Goal: Register for event/course

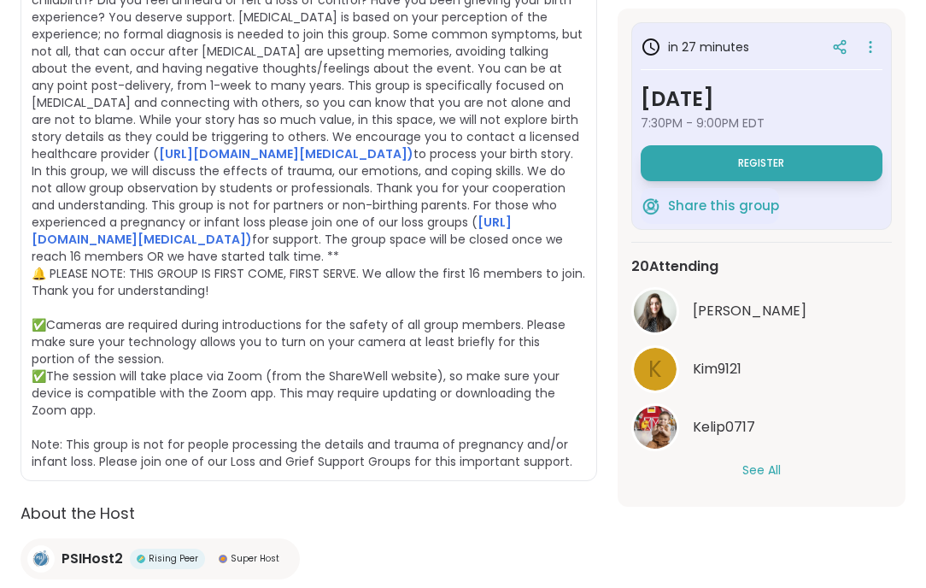
scroll to position [550, 0]
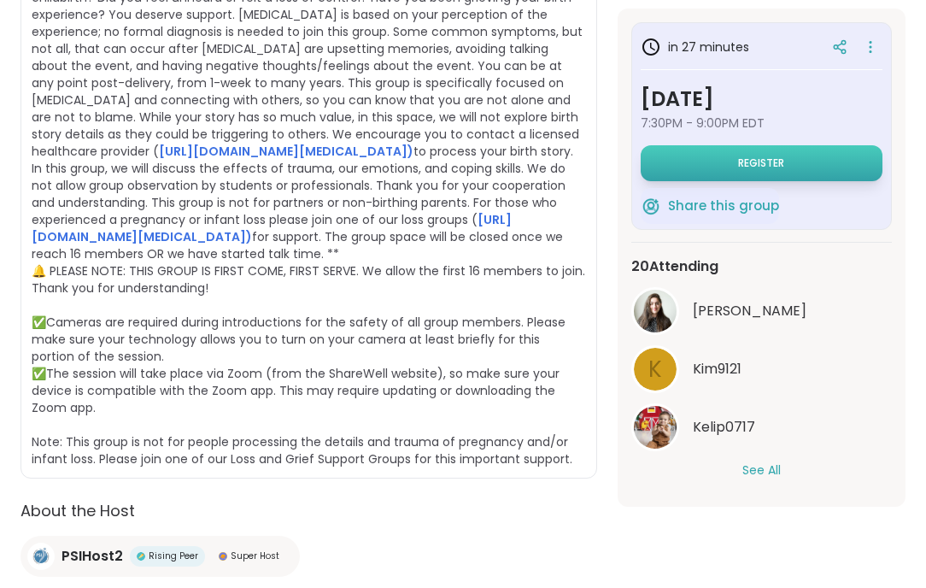
click at [786, 167] on button "Register" at bounding box center [761, 163] width 242 height 36
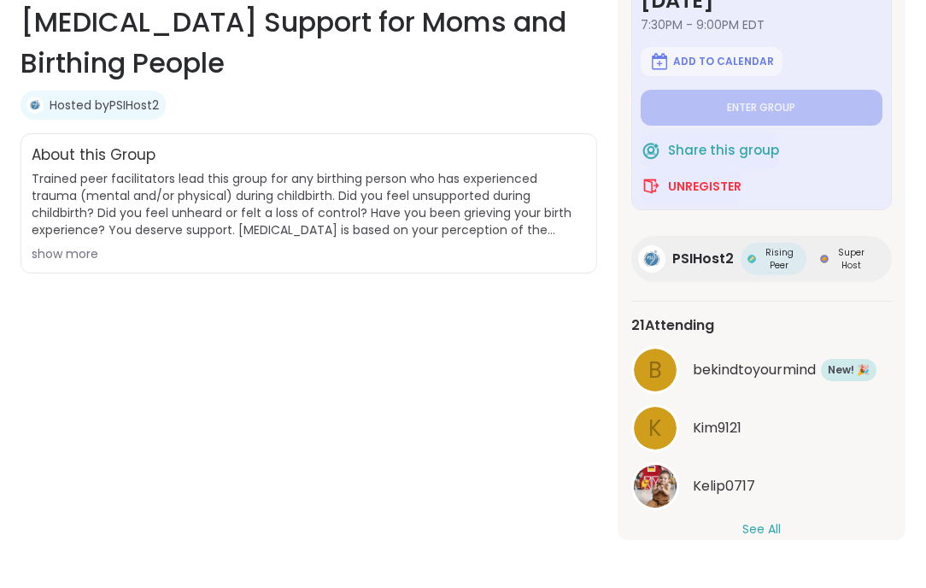
scroll to position [93, 0]
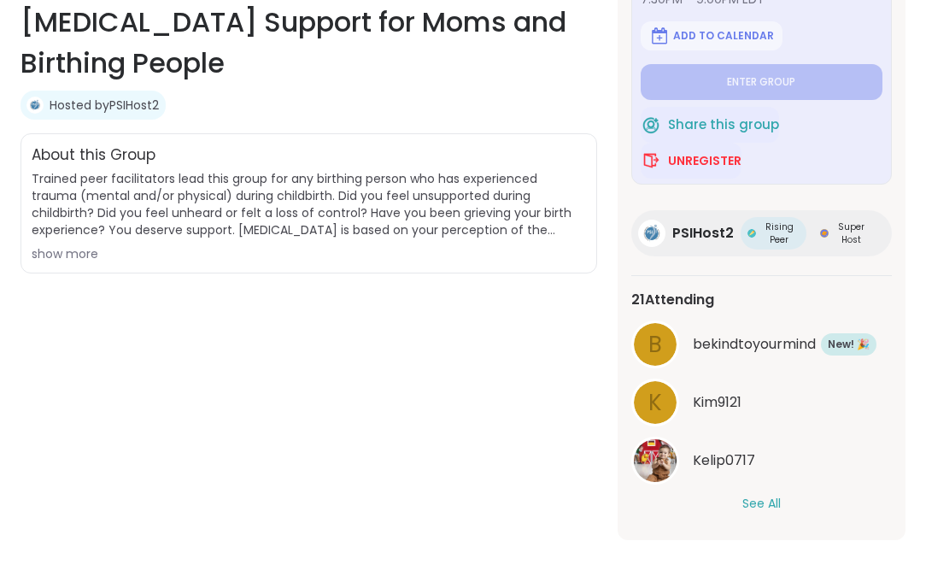
click at [766, 504] on button "See All" at bounding box center [761, 503] width 38 height 18
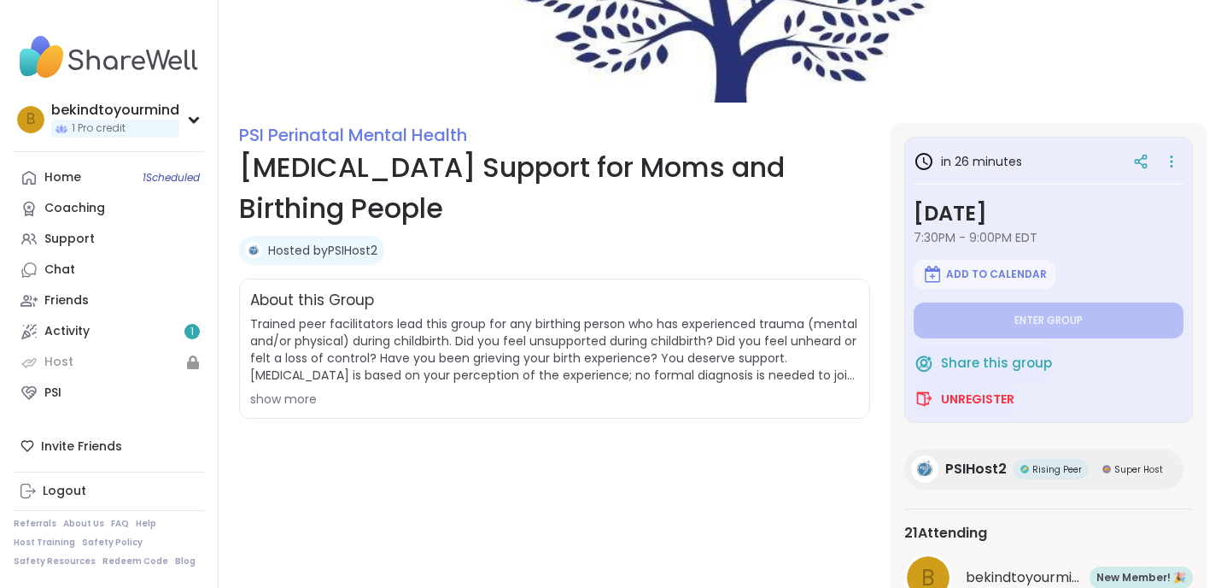
scroll to position [266, 0]
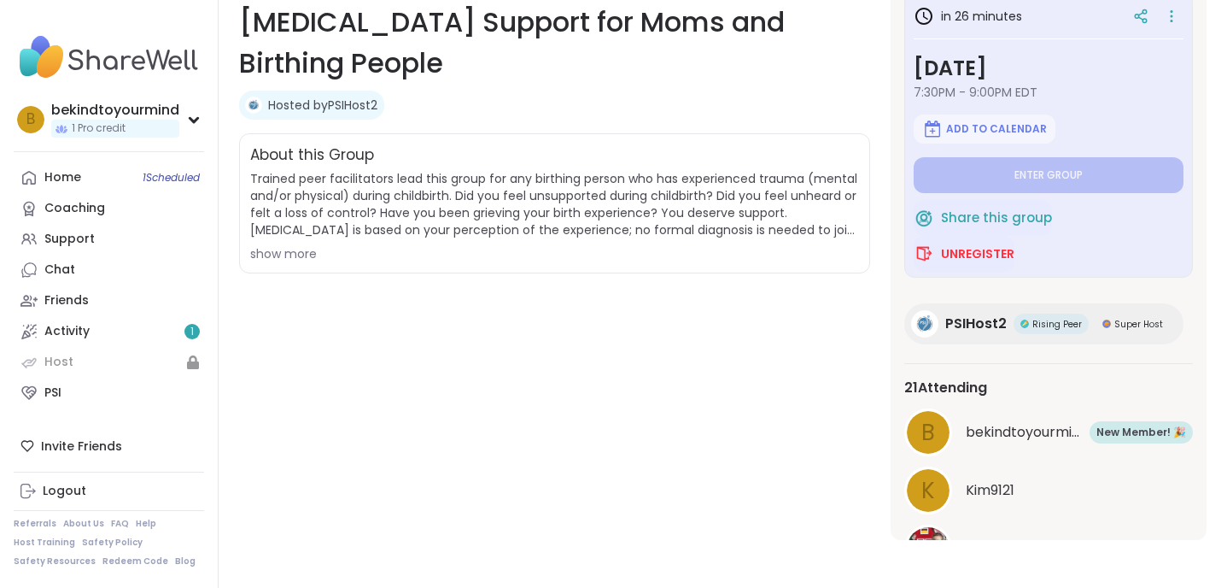
click at [288, 254] on div "show more" at bounding box center [554, 253] width 609 height 17
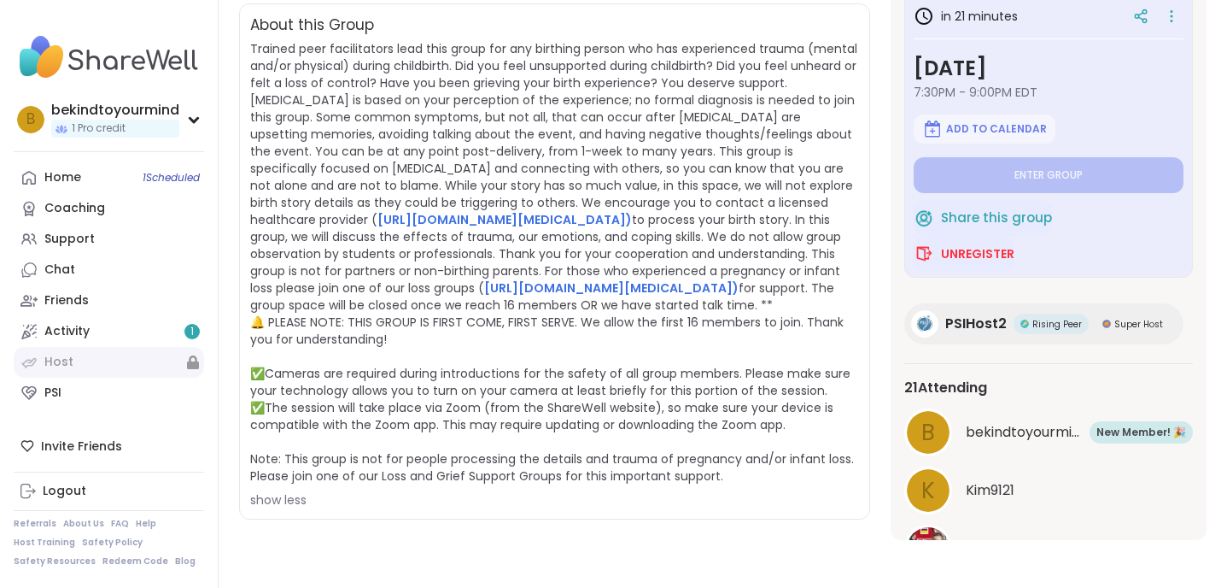
scroll to position [0, 0]
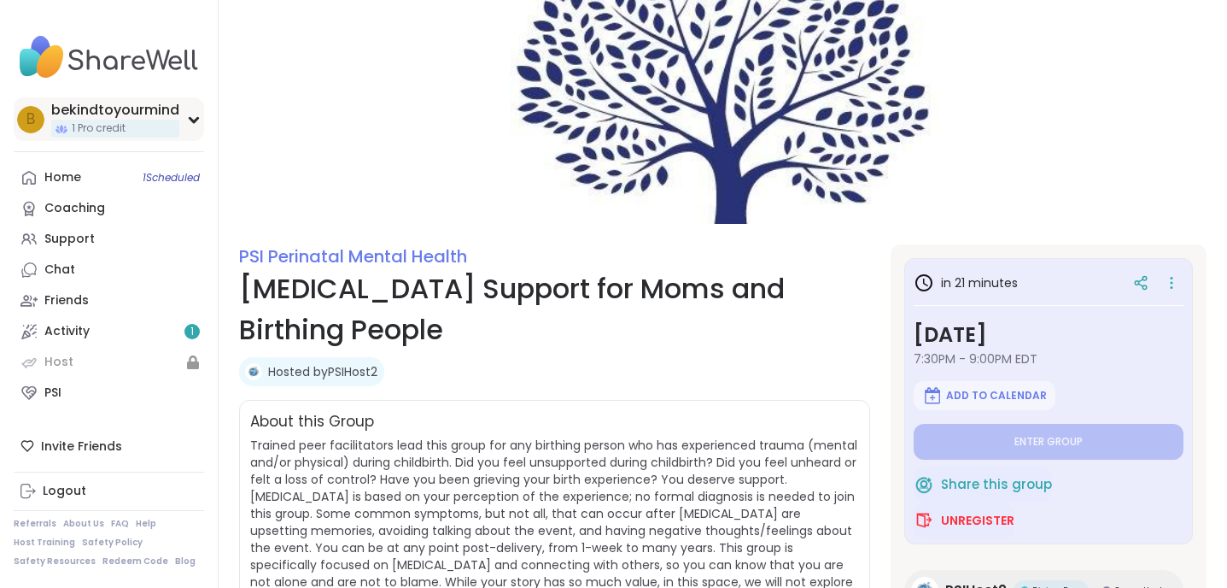
click at [190, 126] on div "b bekindtoyourmind 1 Pro credit" at bounding box center [109, 119] width 190 height 44
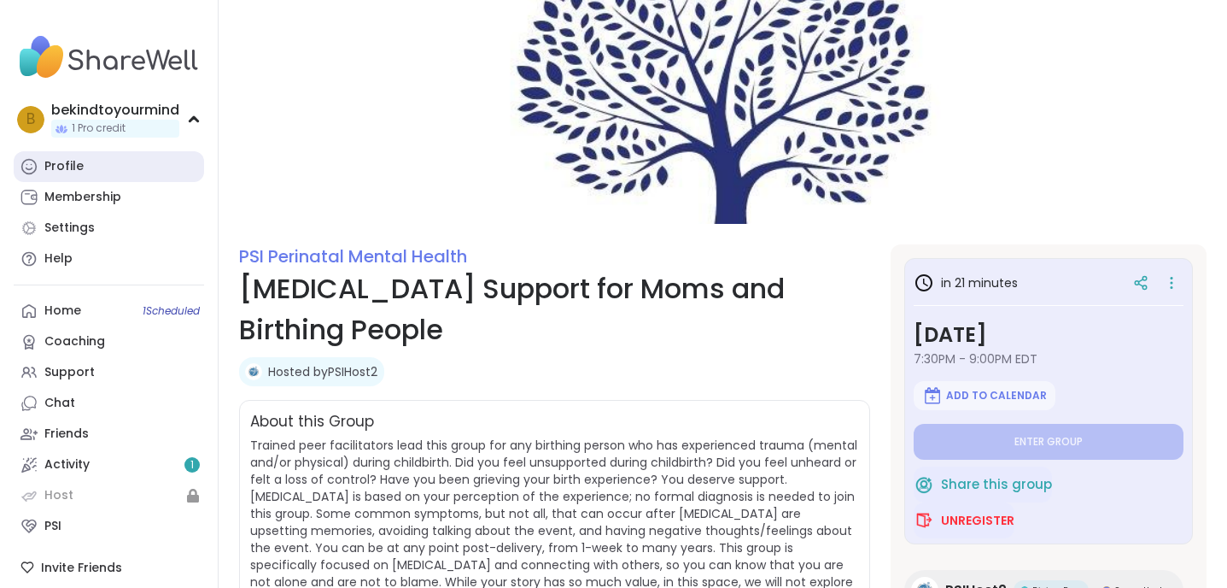
click at [77, 175] on link "Profile" at bounding box center [109, 166] width 190 height 31
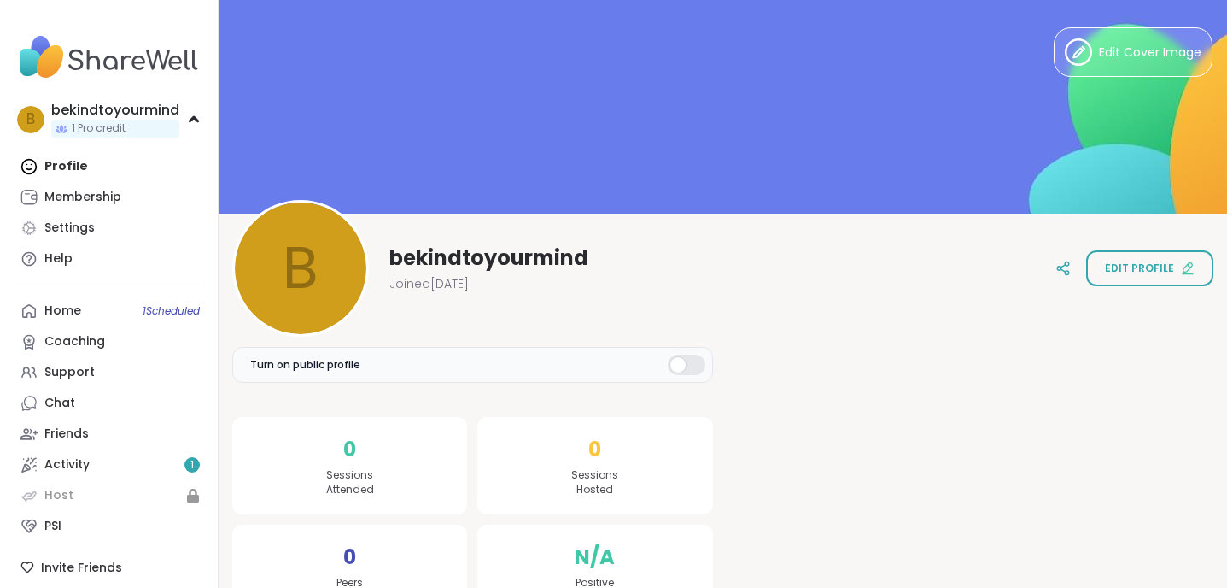
scroll to position [50, 0]
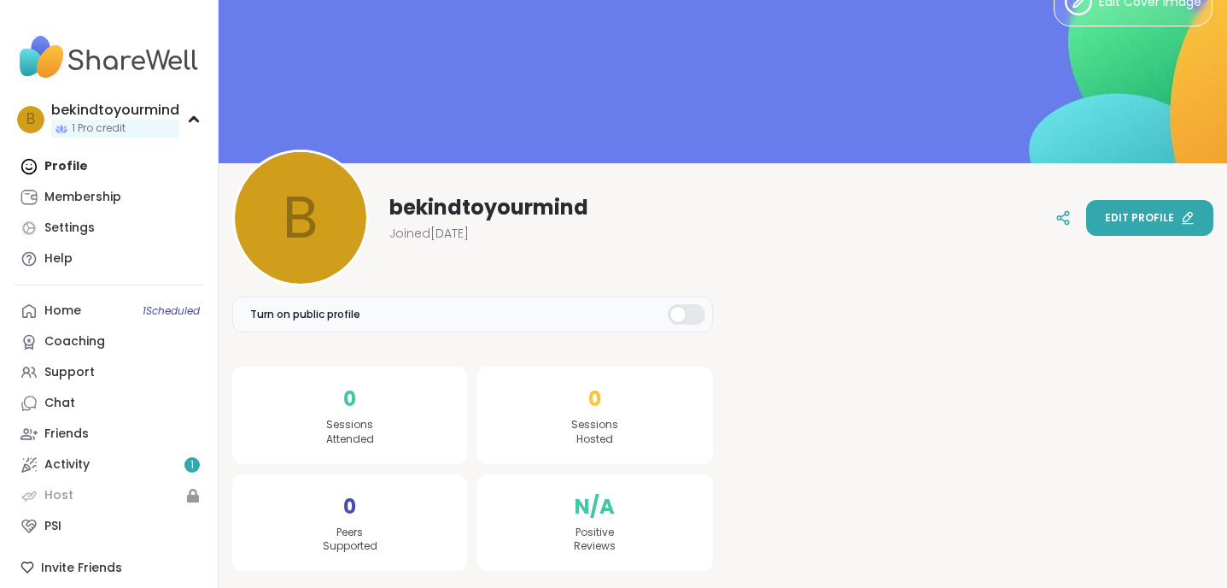
click at [925, 220] on span "Edit profile" at bounding box center [1139, 217] width 69 height 15
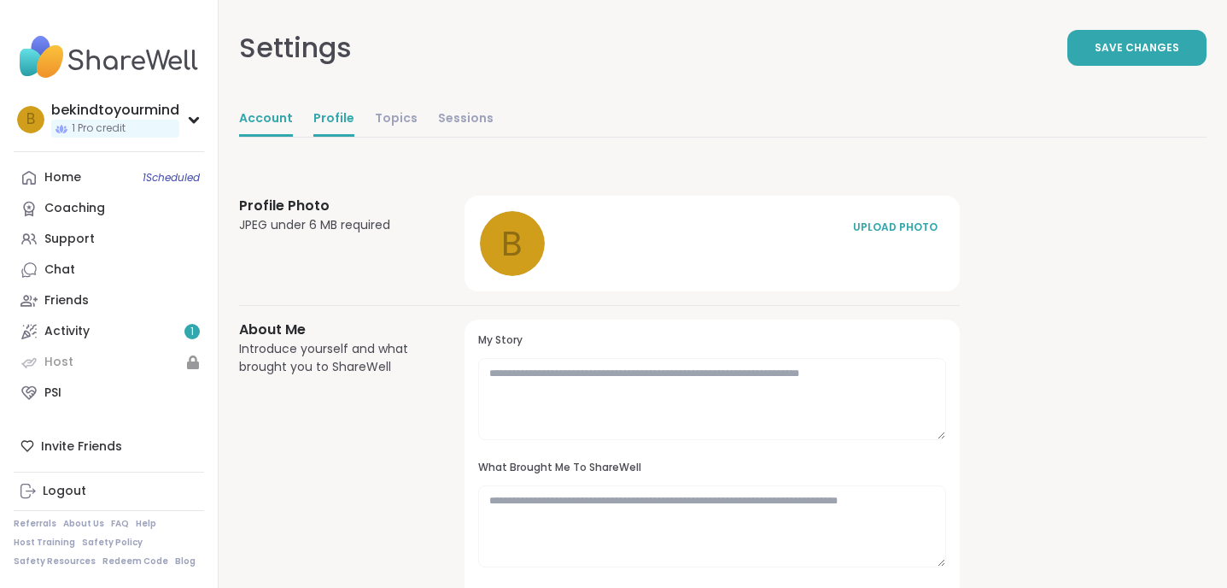
click at [288, 117] on link "Account" at bounding box center [266, 119] width 54 height 34
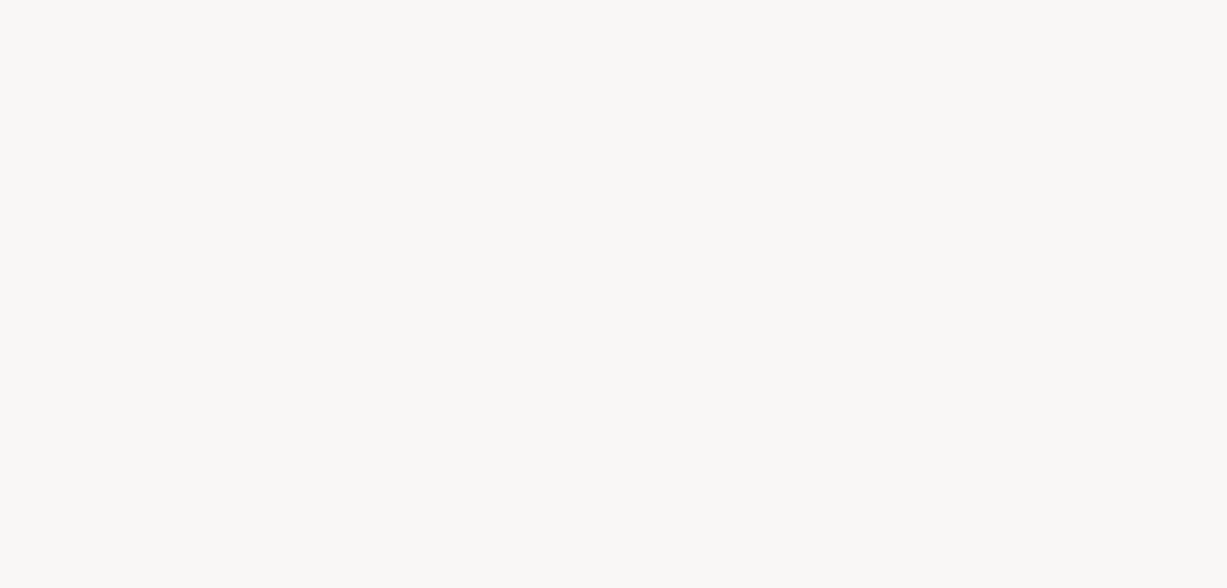
select select "**"
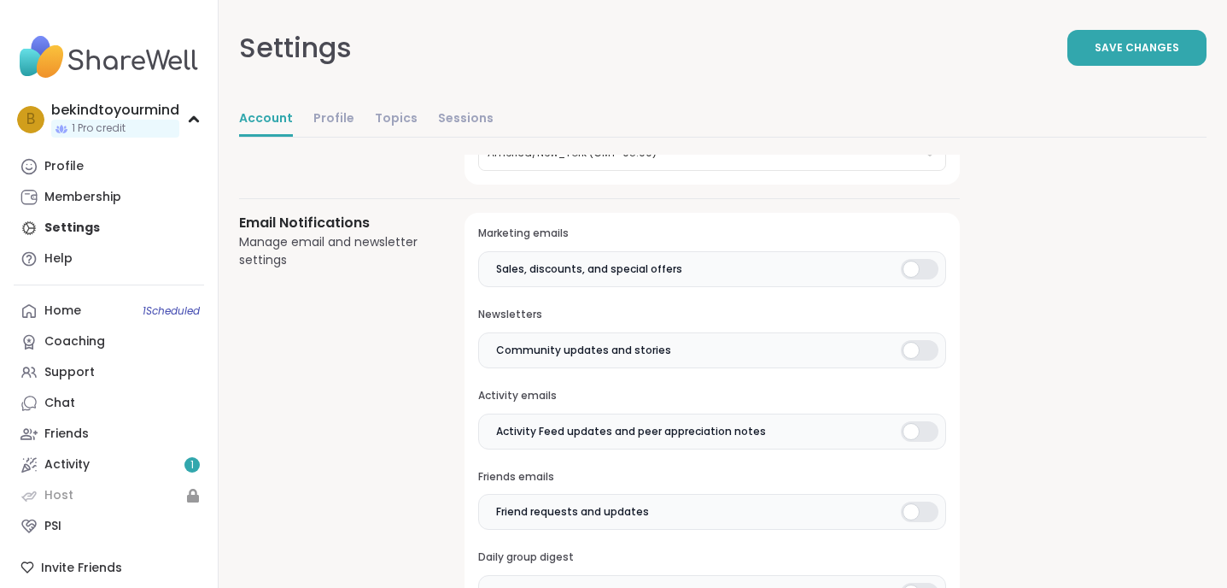
scroll to position [361, 0]
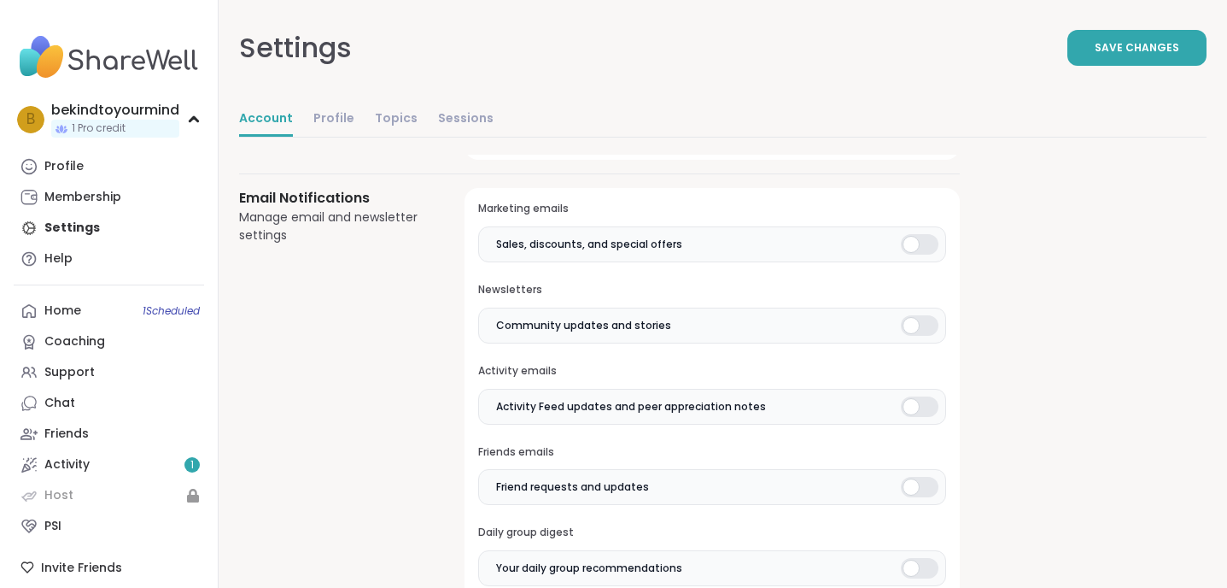
click at [921, 241] on div at bounding box center [920, 244] width 38 height 20
click at [925, 320] on div at bounding box center [920, 325] width 38 height 20
click at [925, 405] on div at bounding box center [920, 406] width 38 height 20
click at [924, 487] on div at bounding box center [920, 487] width 38 height 20
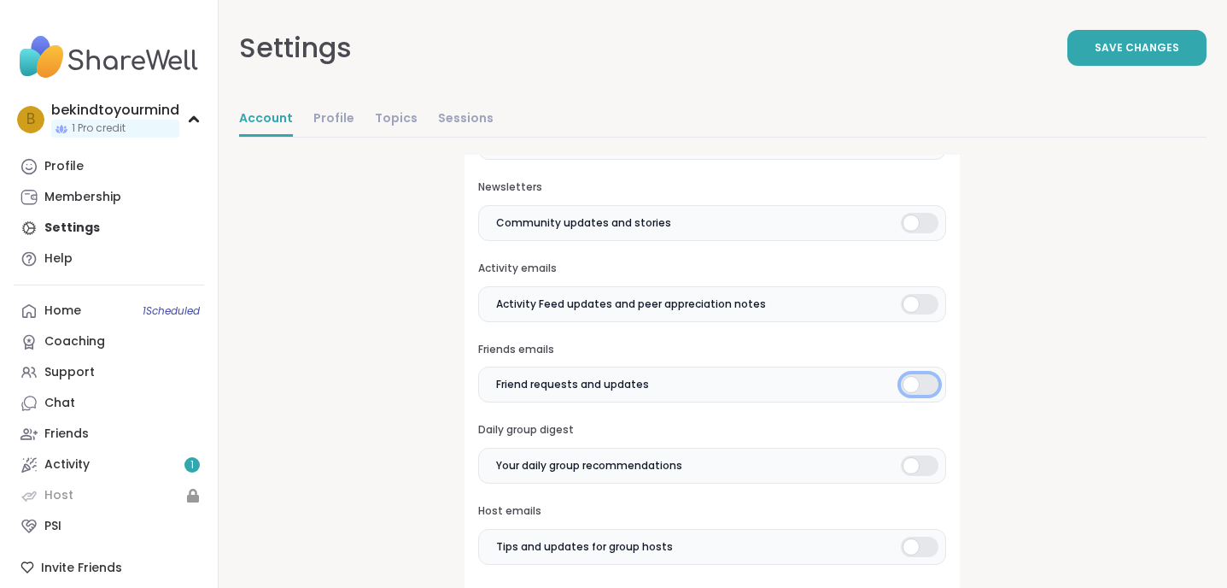
scroll to position [487, 0]
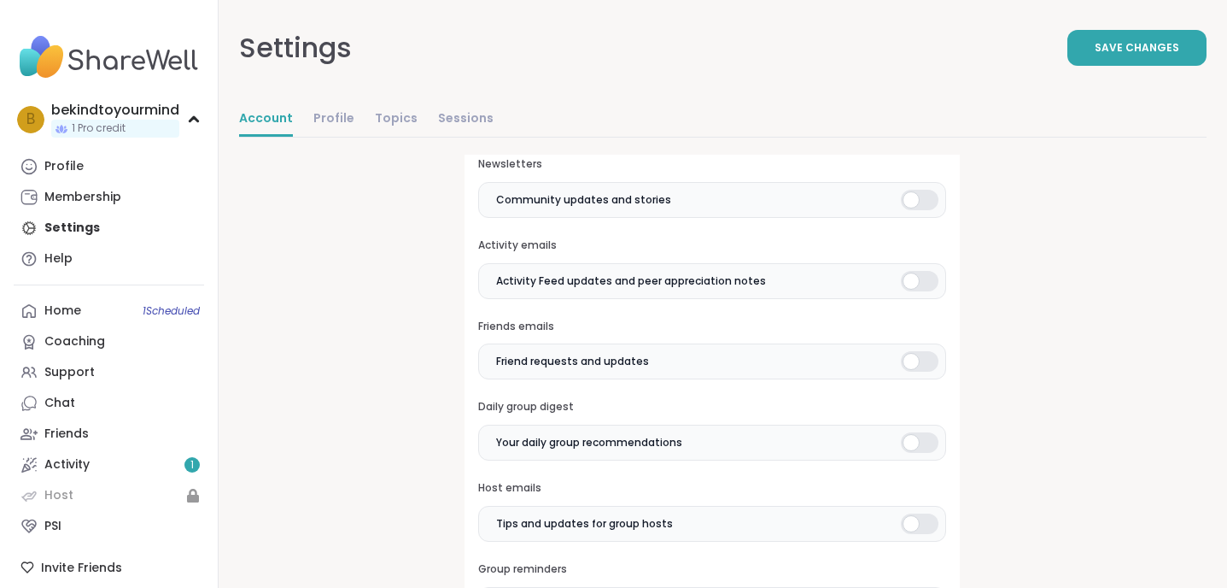
click at [923, 444] on div at bounding box center [920, 442] width 38 height 20
click at [924, 517] on div at bounding box center [920, 523] width 38 height 20
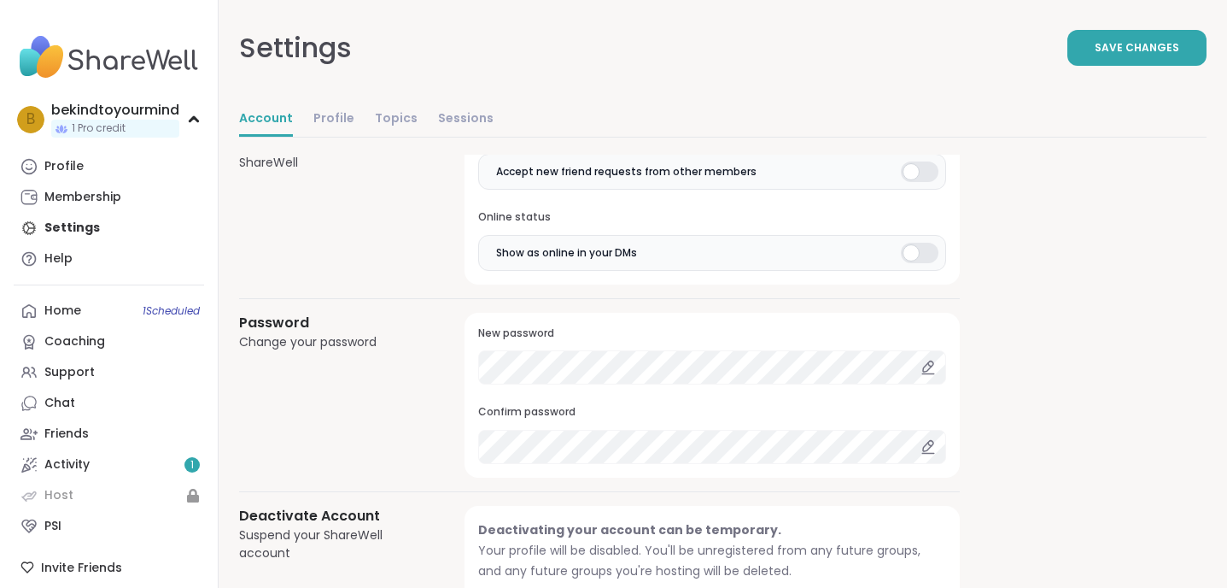
scroll to position [1390, 0]
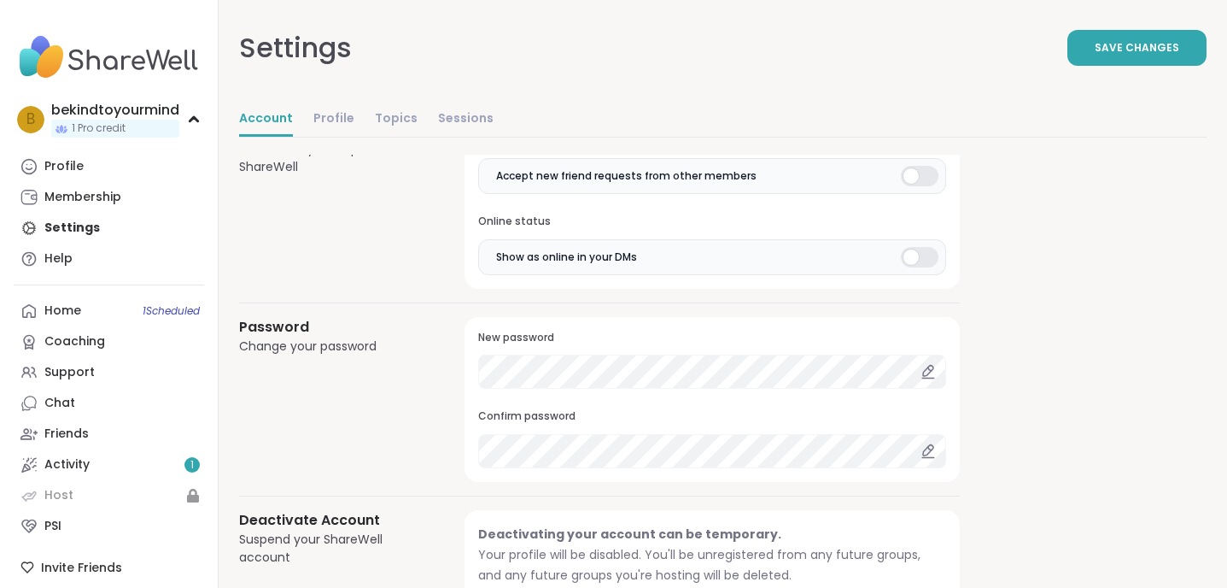
click at [925, 375] on icon at bounding box center [928, 370] width 10 height 10
click at [410, 367] on div "Password Change your password New password Confirm password" at bounding box center [599, 400] width 721 height 166
click at [925, 454] on icon at bounding box center [928, 450] width 15 height 15
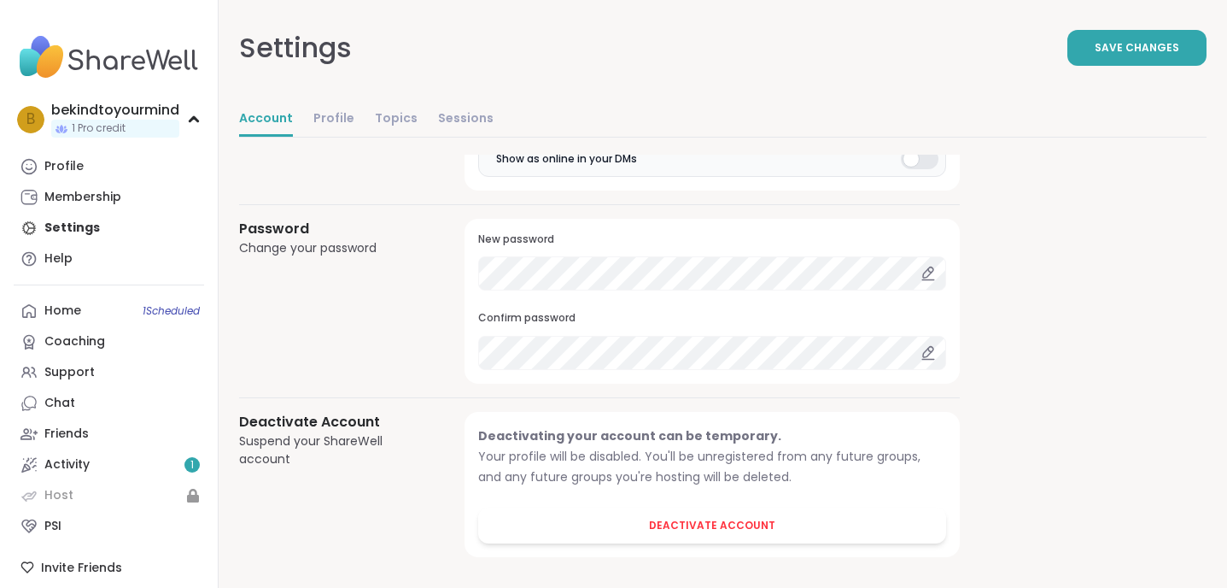
scroll to position [1499, 0]
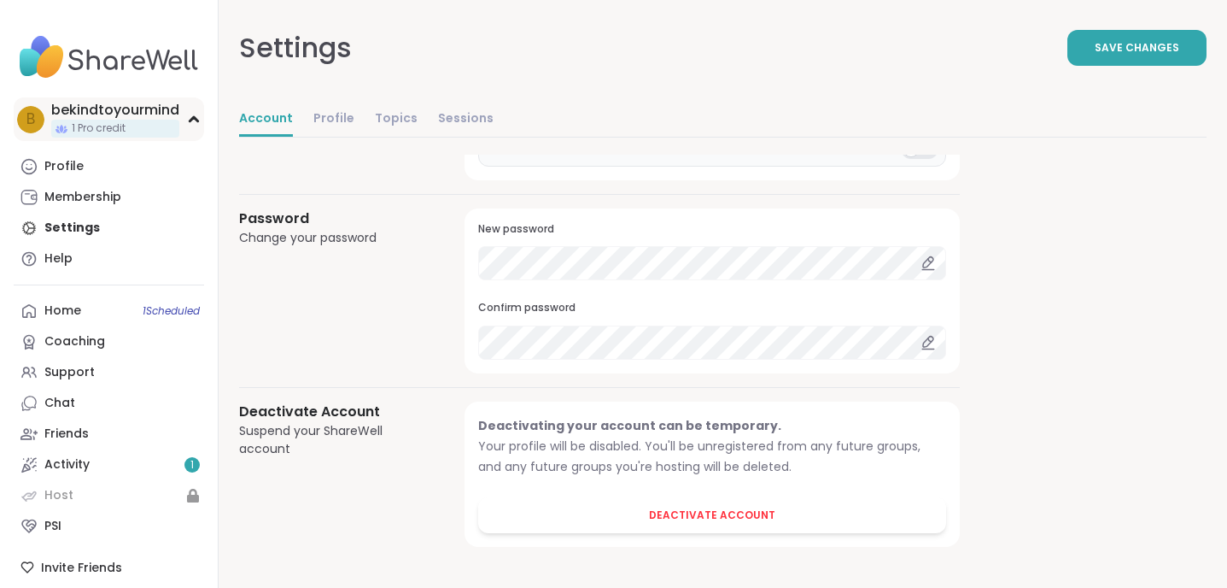
click at [133, 113] on div "bekindtoyourmind" at bounding box center [115, 110] width 128 height 19
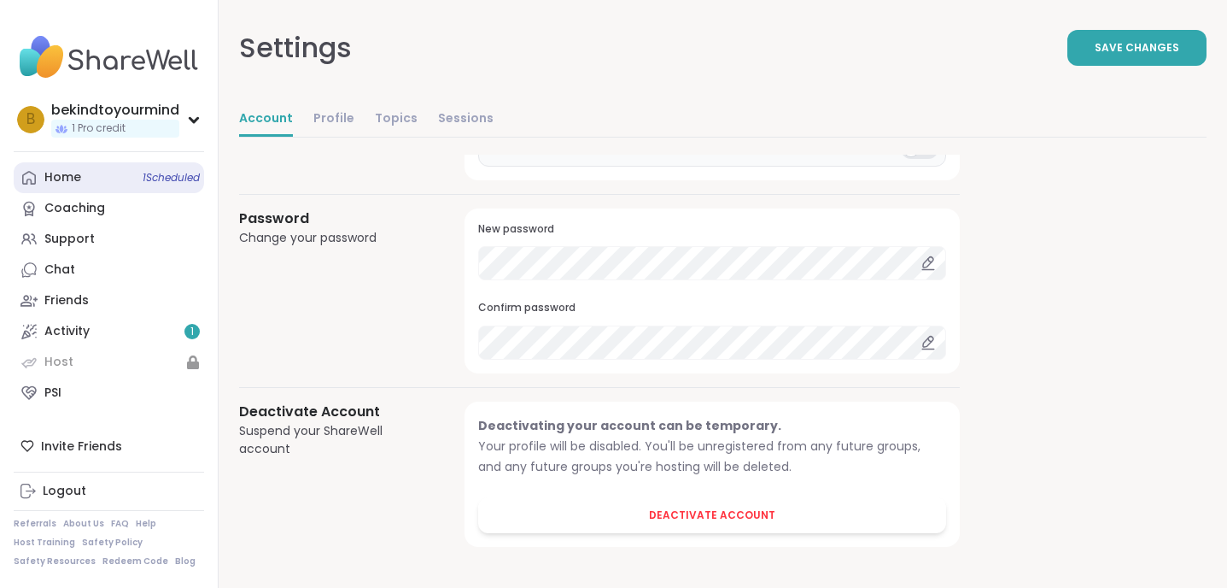
click at [162, 175] on span "1 Scheduled" at bounding box center [171, 178] width 57 height 14
click at [925, 61] on div "Settings Save Changes" at bounding box center [723, 48] width 968 height 96
click at [925, 49] on span "Save Changes" at bounding box center [1137, 47] width 85 height 15
click at [87, 116] on div "bekindtoyourmind" at bounding box center [115, 110] width 128 height 19
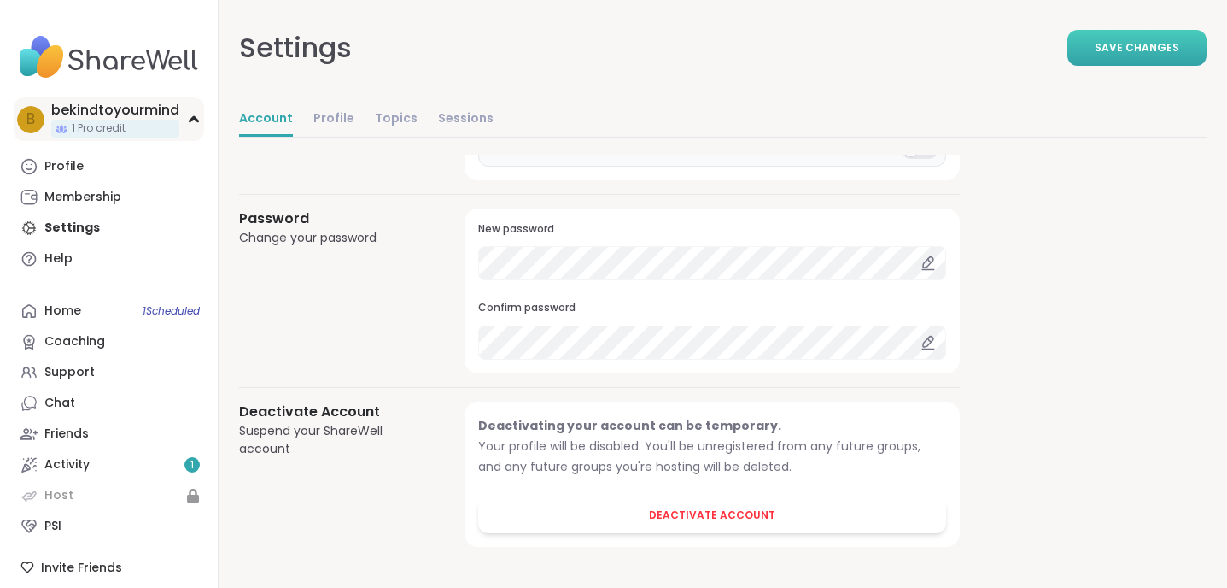
click at [87, 116] on div "bekindtoyourmind" at bounding box center [115, 110] width 128 height 19
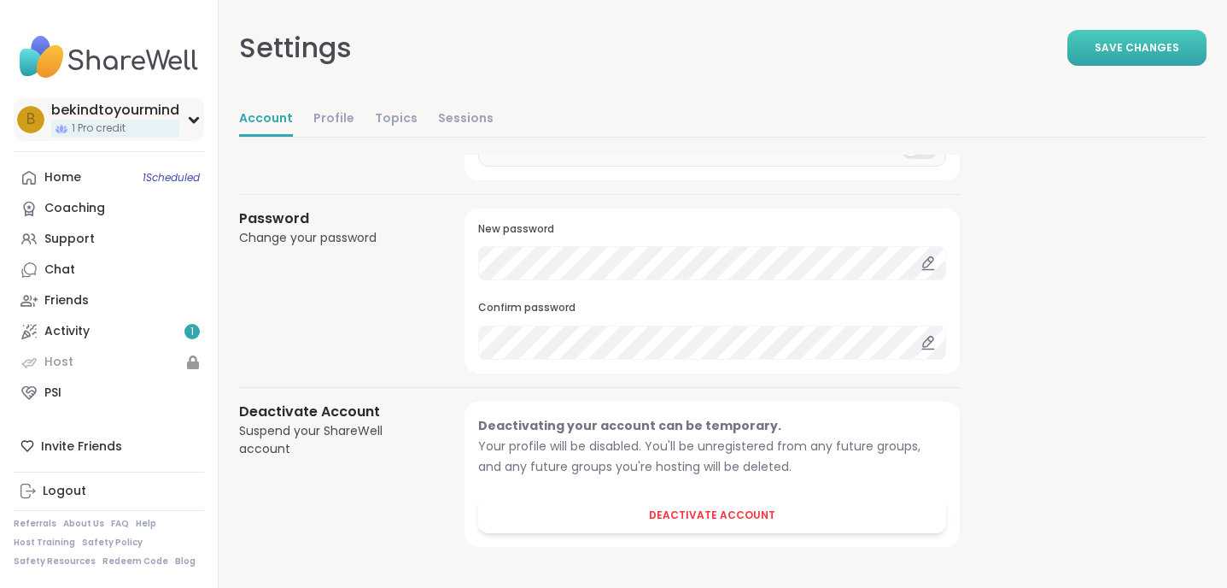
click at [37, 126] on div "b" at bounding box center [30, 119] width 27 height 27
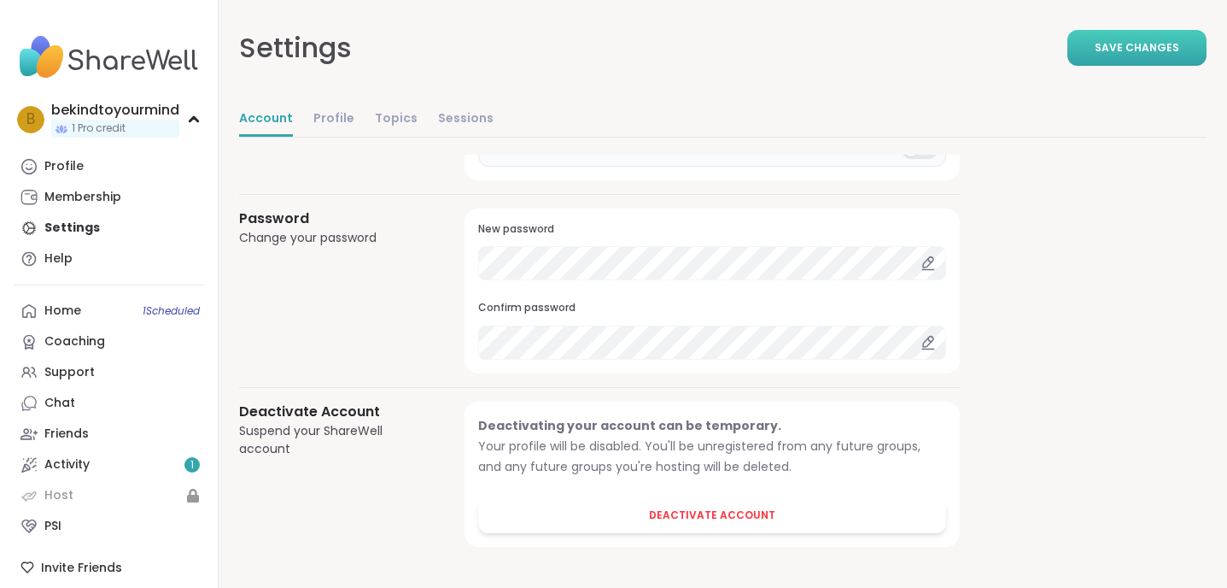
click at [257, 132] on link "Account" at bounding box center [266, 119] width 54 height 34
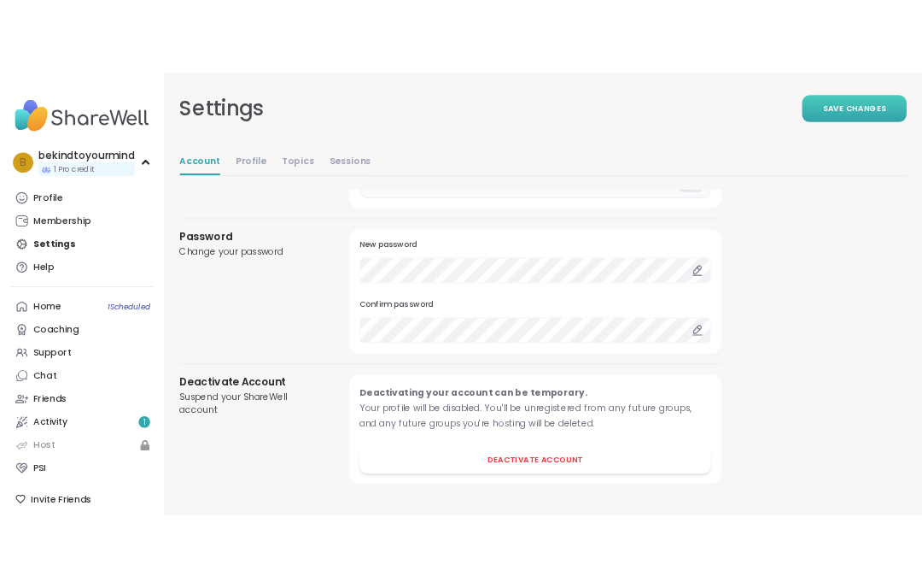
scroll to position [0, 0]
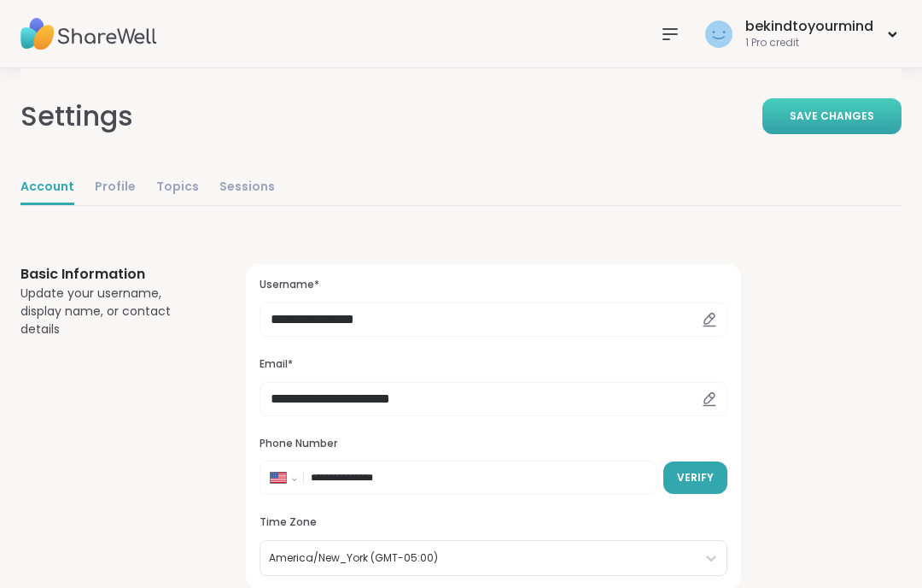
click at [69, 109] on div "Settings" at bounding box center [76, 116] width 113 height 41
click at [79, 42] on img at bounding box center [88, 34] width 137 height 60
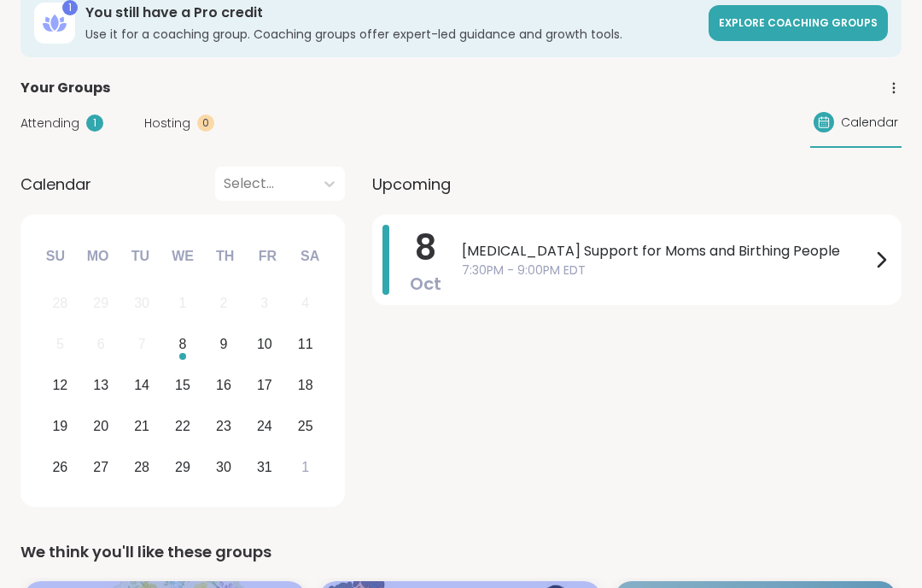
scroll to position [139, 0]
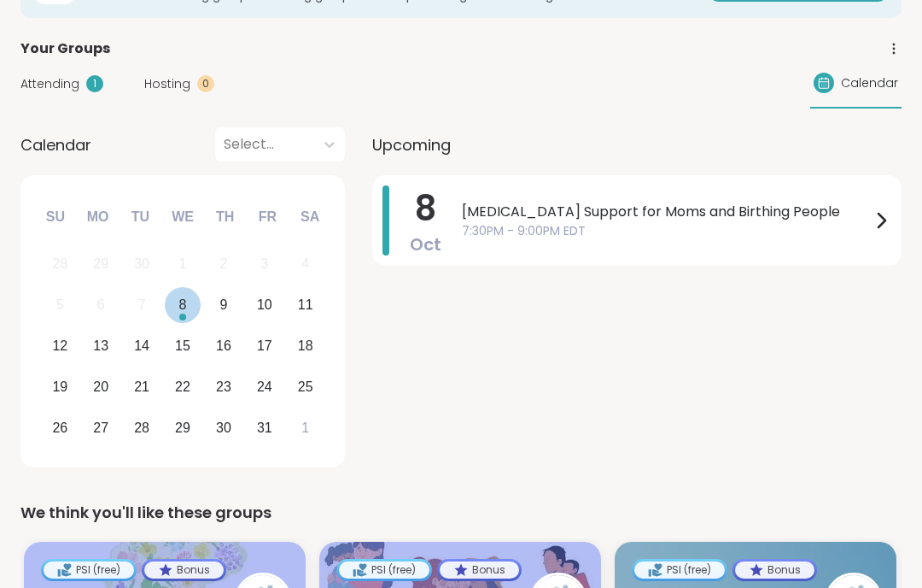
click at [186, 304] on div "8" at bounding box center [183, 305] width 37 height 37
click at [186, 352] on div "15" at bounding box center [182, 345] width 15 height 23
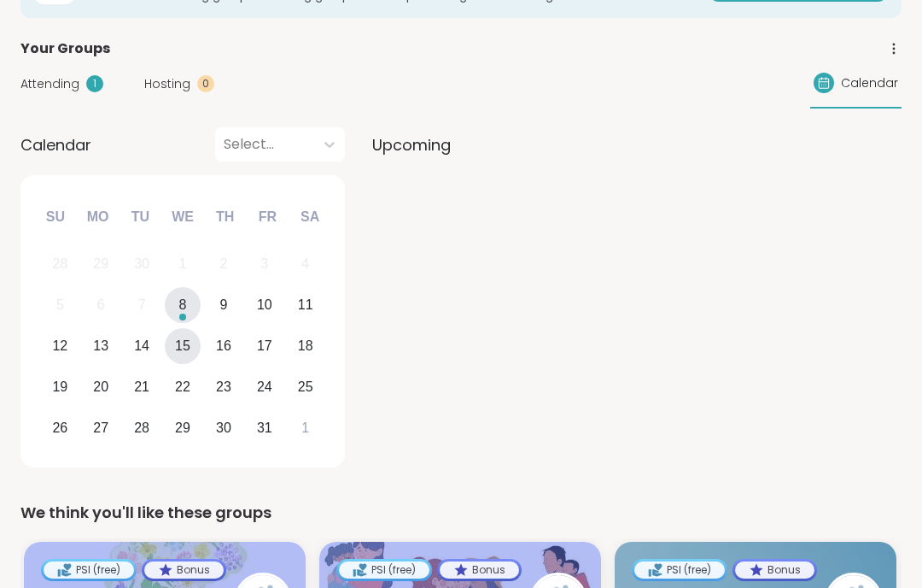
click at [182, 318] on div "Choose Wednesday, October 8th, 2025" at bounding box center [182, 316] width 7 height 7
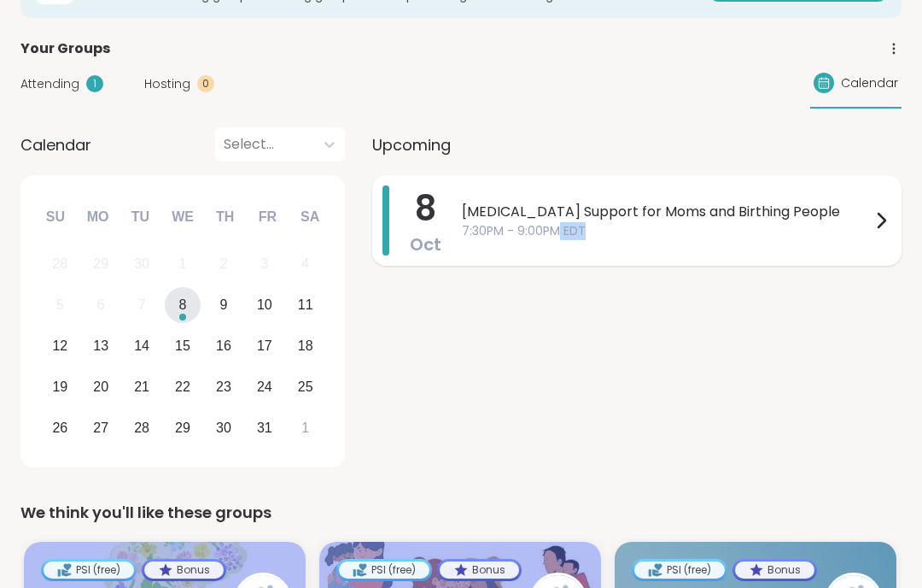
click at [558, 239] on div "[MEDICAL_DATA] Support for Moms and Birthing People 7:30PM - 9:00PM EDT" at bounding box center [677, 220] width 430 height 70
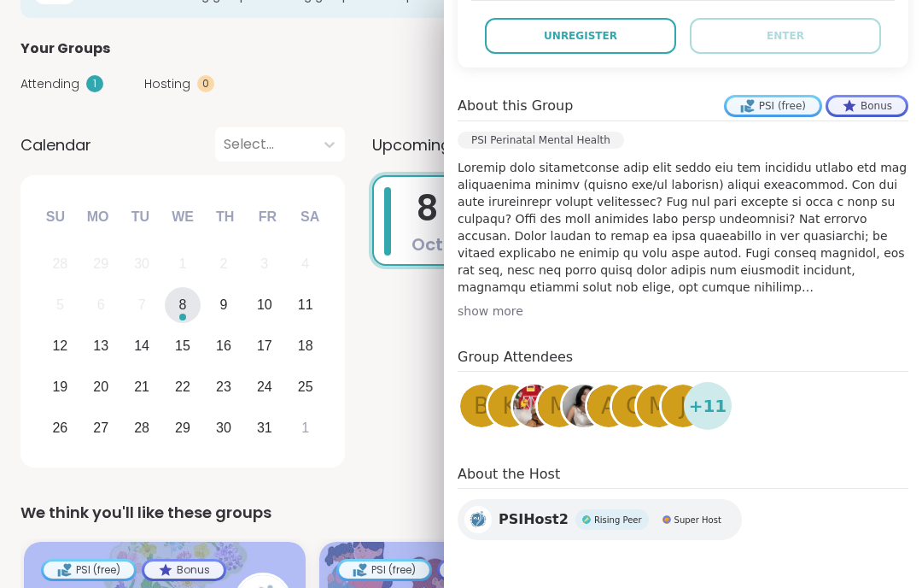
scroll to position [0, 0]
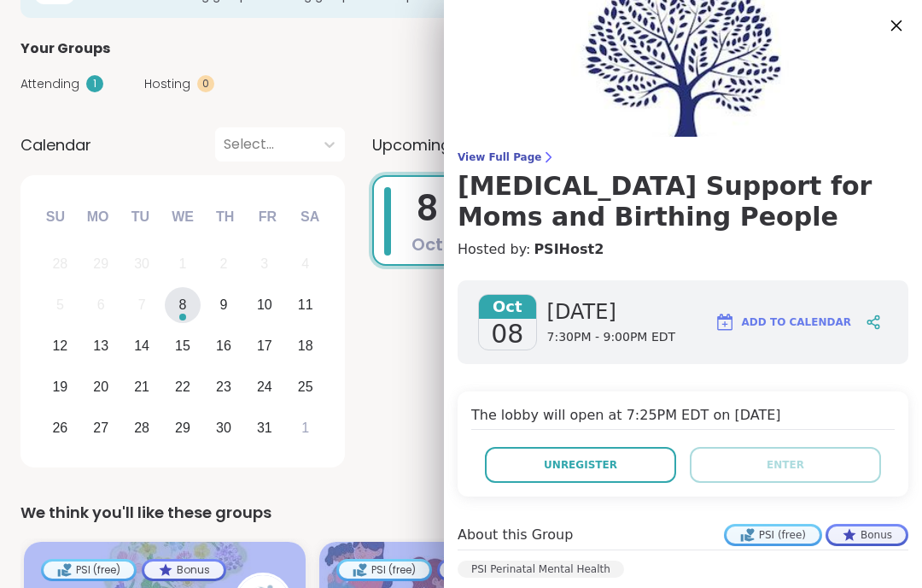
click at [896, 22] on icon at bounding box center [896, 25] width 21 height 21
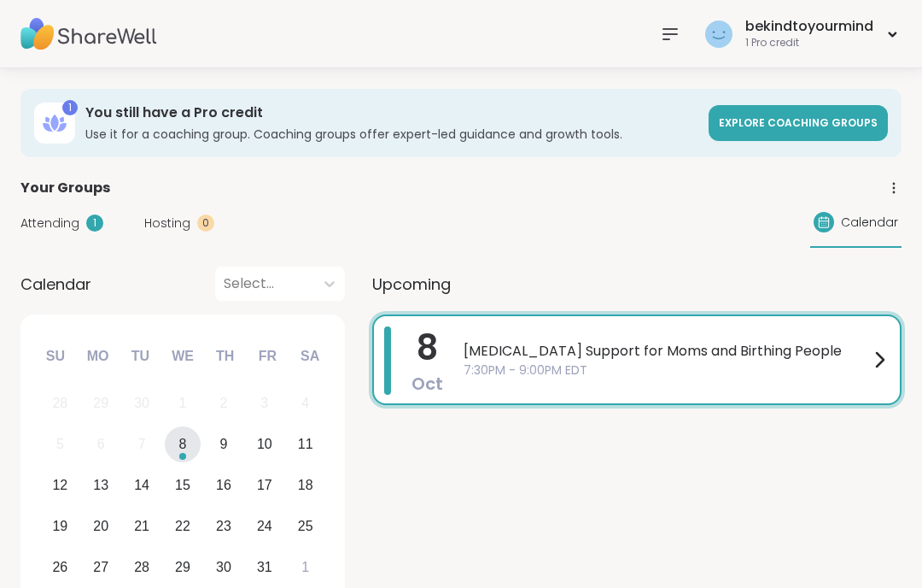
click at [579, 384] on div "[MEDICAL_DATA] Support for Moms and Birthing People 7:30PM - 9:00PM EDT" at bounding box center [677, 359] width 426 height 67
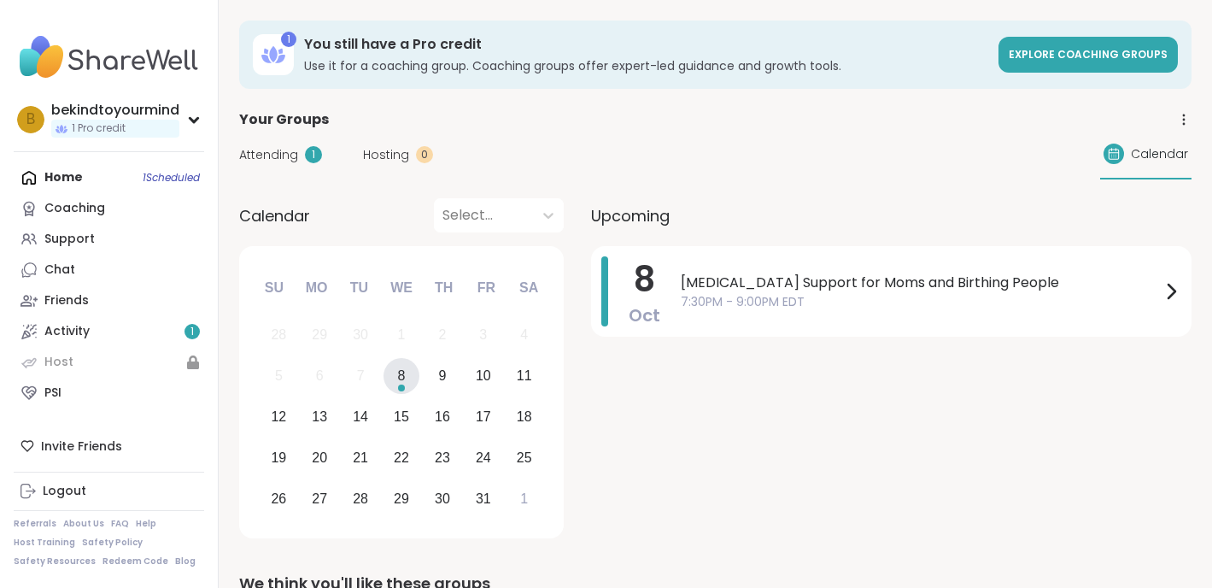
click at [591, 167] on div "Attending 1 Hosting 0 Calendar" at bounding box center [715, 155] width 952 height 50
click at [138, 179] on div "Home 1 Scheduled Coaching Support Chat Friends Activity 1 Host PSI" at bounding box center [109, 285] width 190 height 246
click at [171, 175] on div "Home 1 Scheduled Coaching Support Chat Friends Activity 1 Host PSI" at bounding box center [109, 285] width 190 height 246
click at [137, 325] on link "Activity 1" at bounding box center [109, 331] width 190 height 31
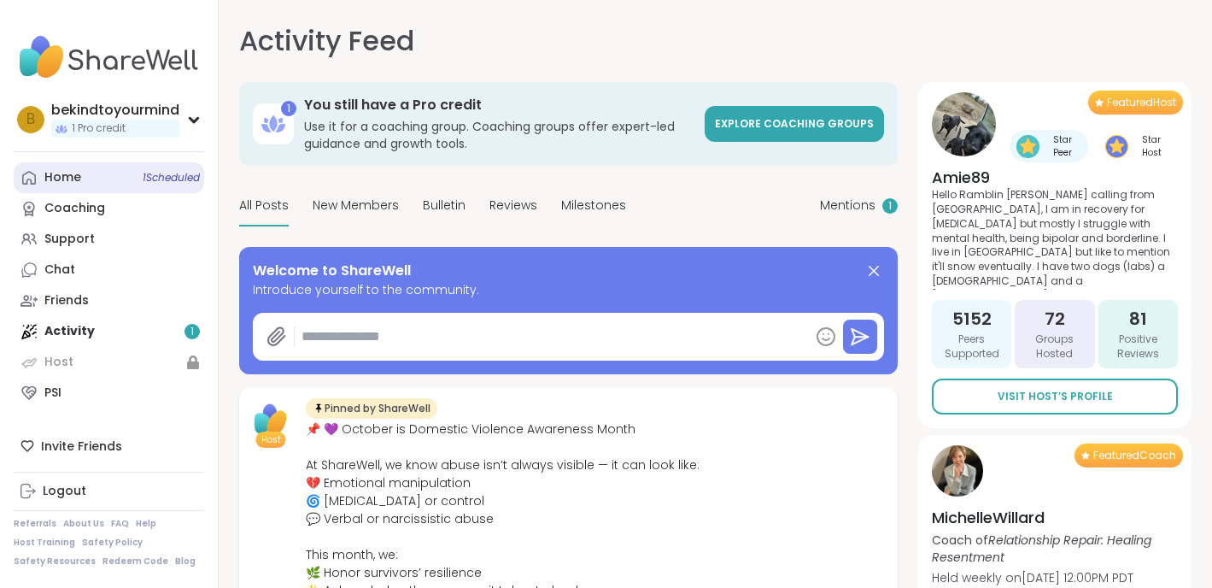
click at [132, 172] on link "Home 1 Scheduled" at bounding box center [109, 177] width 190 height 31
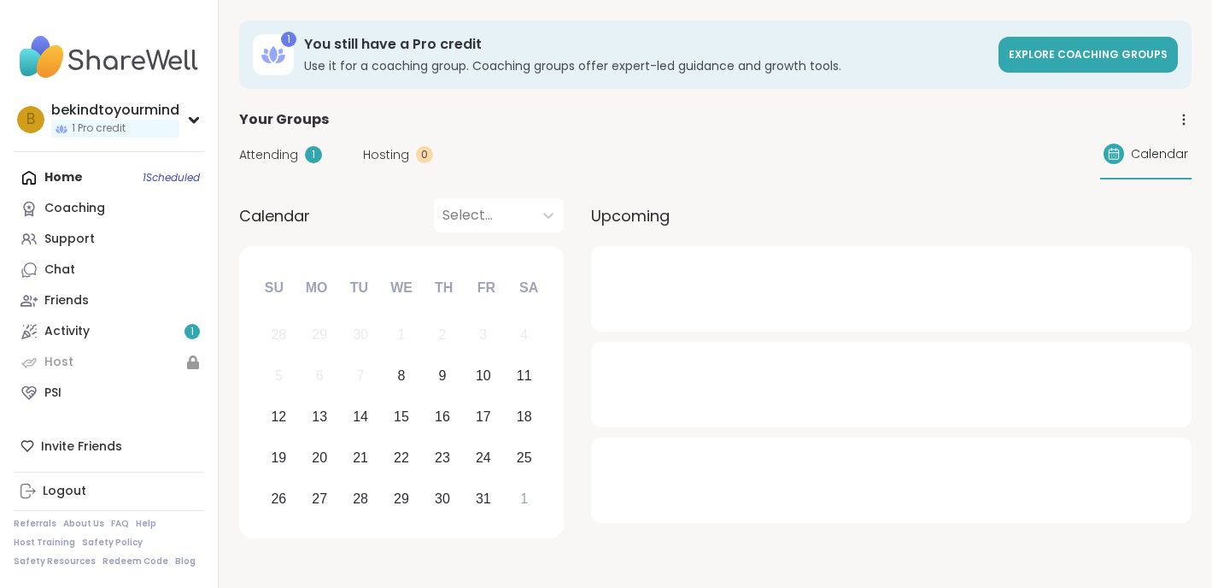
click at [275, 147] on span "Attending" at bounding box center [268, 155] width 59 height 18
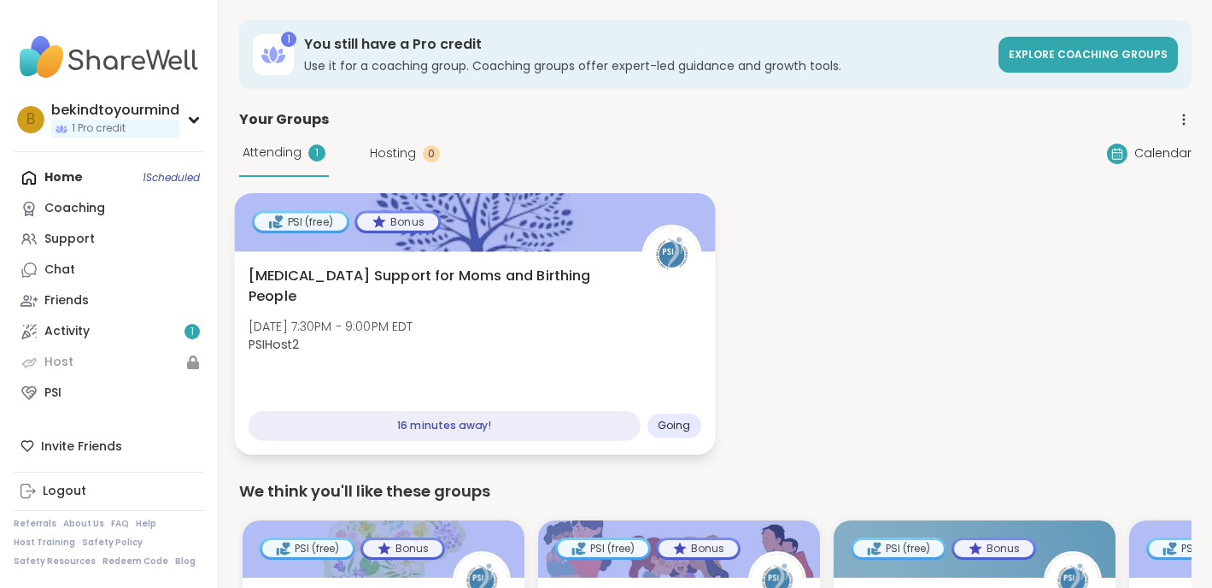
click at [368, 370] on div "[MEDICAL_DATA] Support for Moms and Birthing People [DATE] 7:30PM - 9:00PM EDT …" at bounding box center [474, 352] width 481 height 203
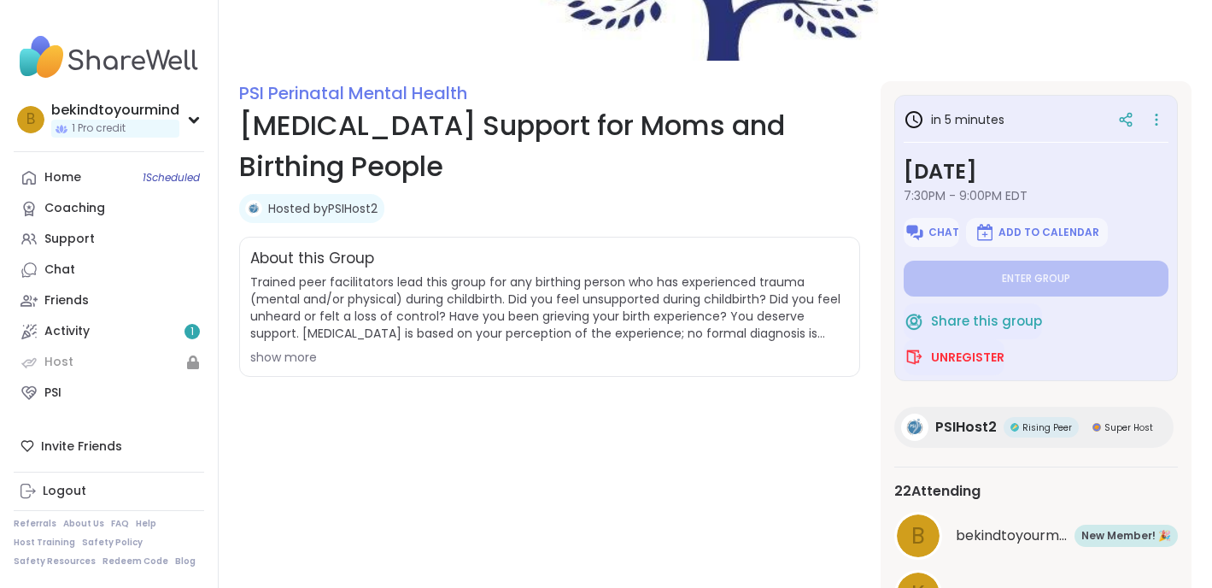
scroll to position [166, 0]
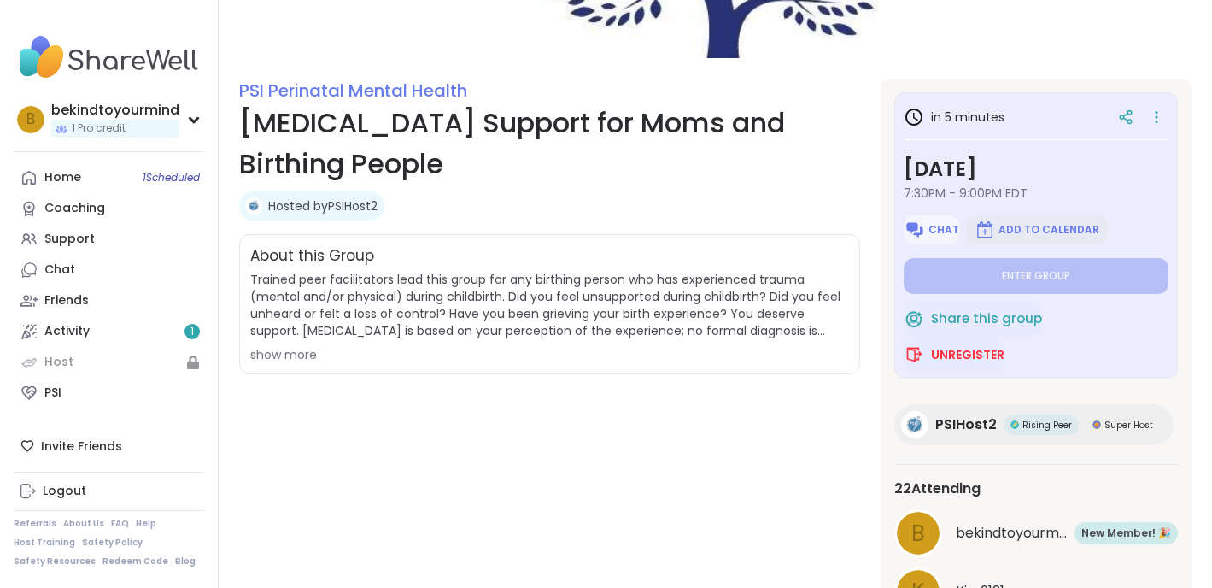
click at [1028, 226] on span "Add to Calendar" at bounding box center [1048, 230] width 101 height 14
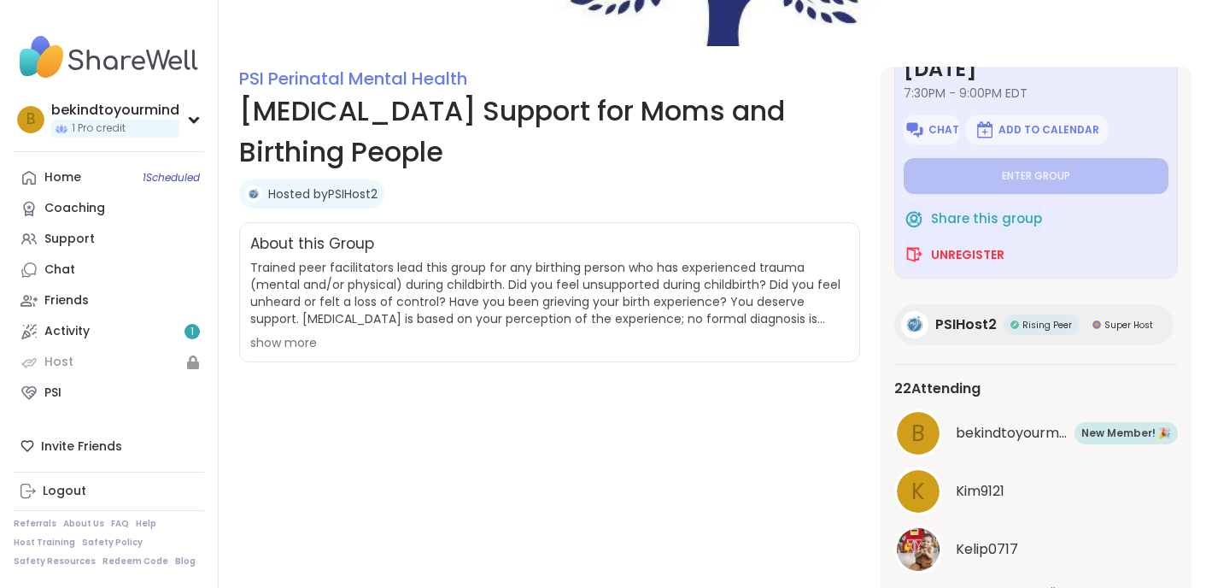
scroll to position [266, 0]
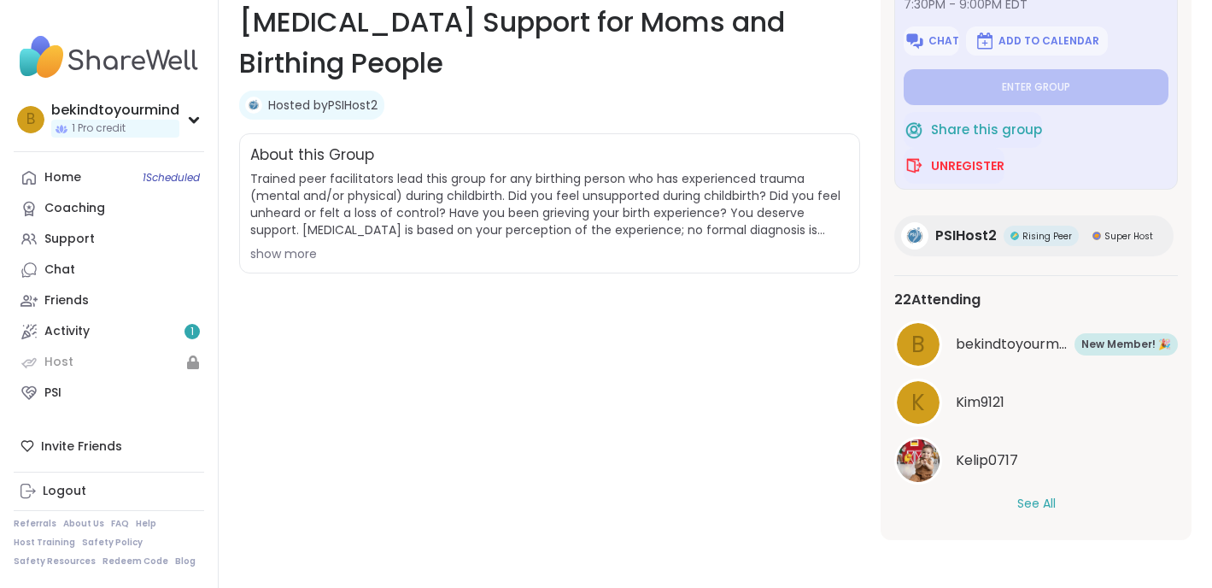
click at [1022, 511] on button "See All" at bounding box center [1036, 503] width 38 height 18
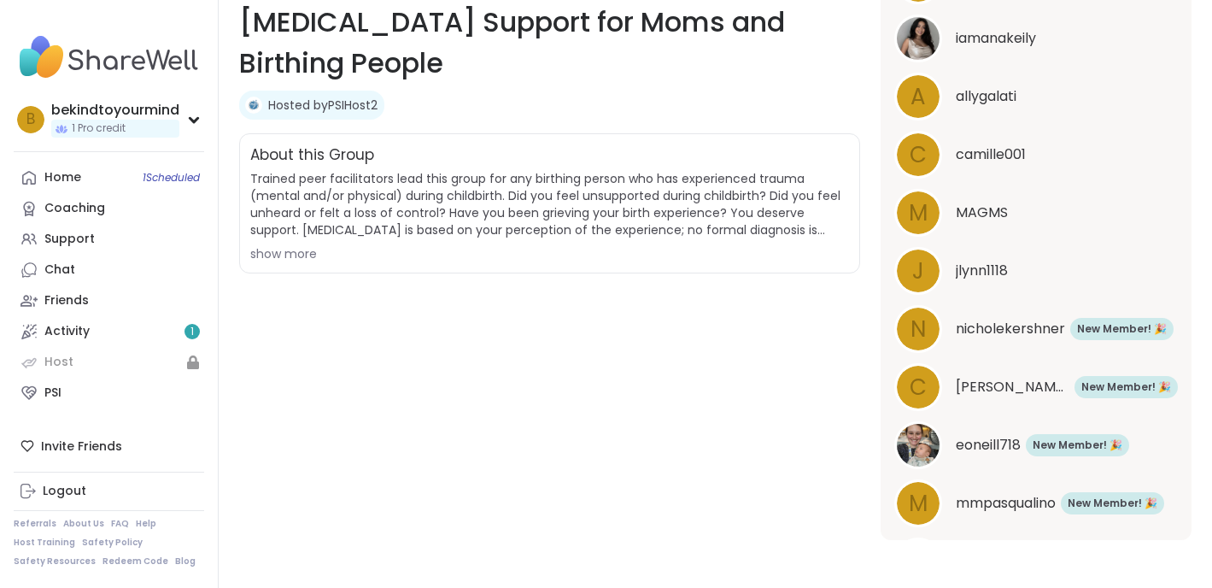
scroll to position [0, 0]
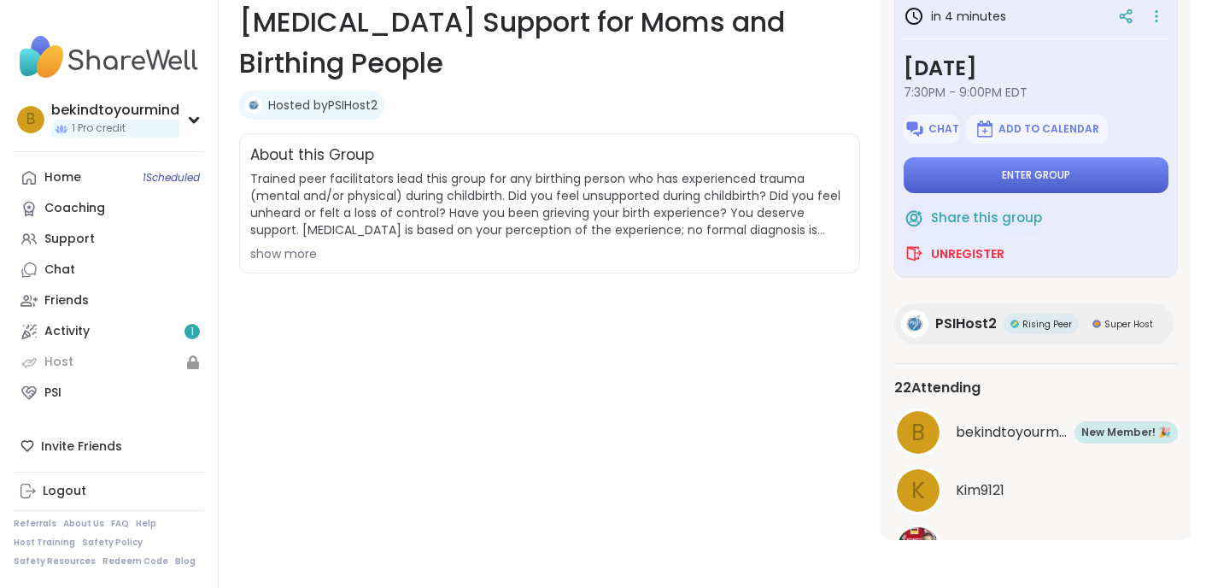
click at [1000, 172] on button "Enter group" at bounding box center [1035, 175] width 265 height 36
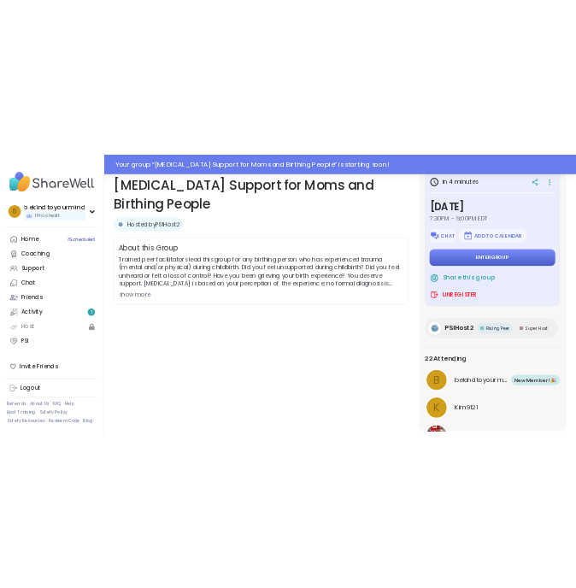
scroll to position [307, 0]
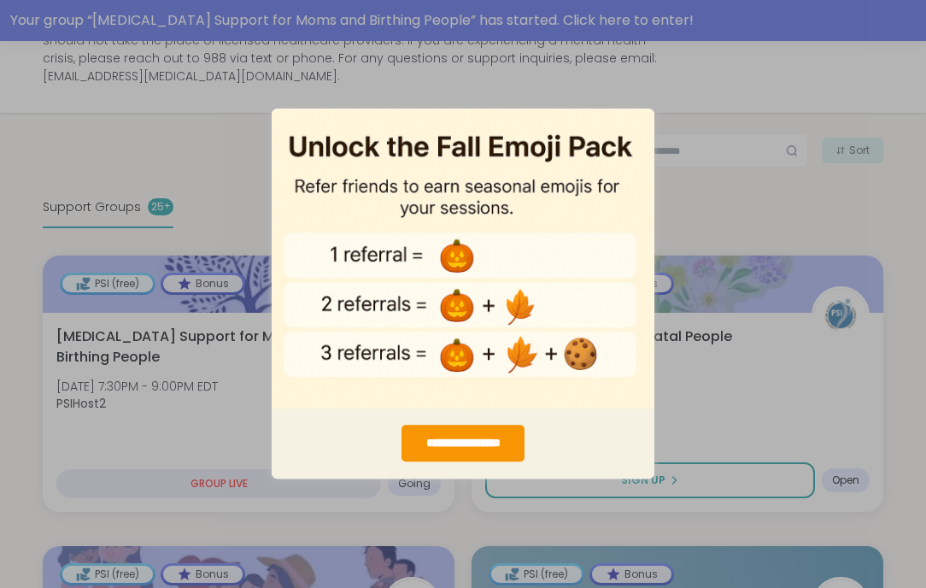
click at [769, 208] on div "**********" at bounding box center [463, 294] width 926 height 588
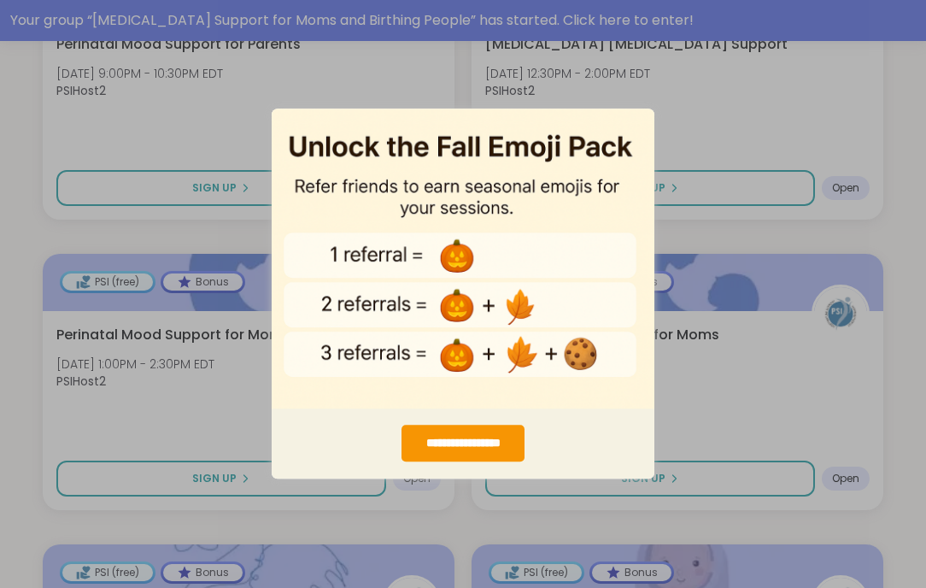
scroll to position [968, 0]
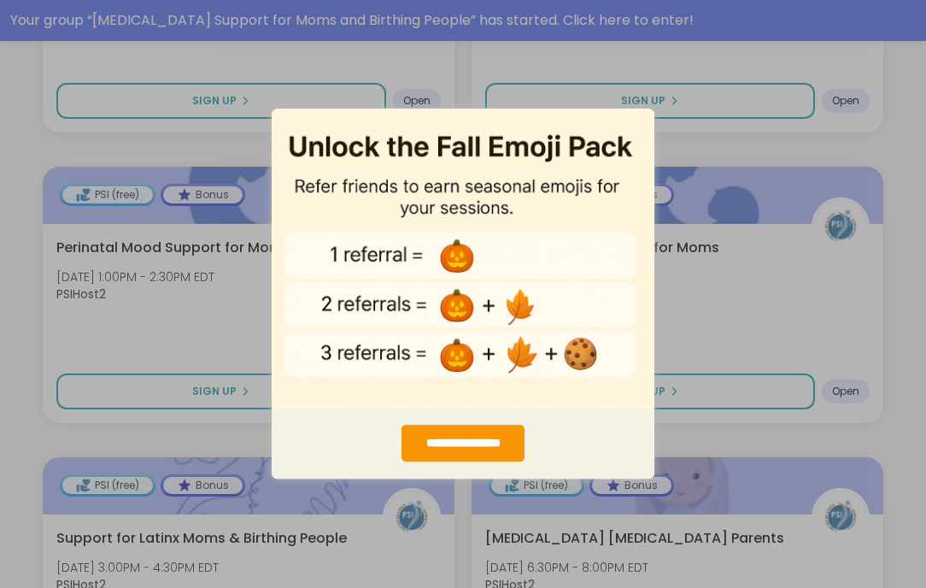
click at [640, 120] on img "entering modal" at bounding box center [463, 258] width 383 height 301
click at [696, 430] on div "**********" at bounding box center [463, 294] width 926 height 588
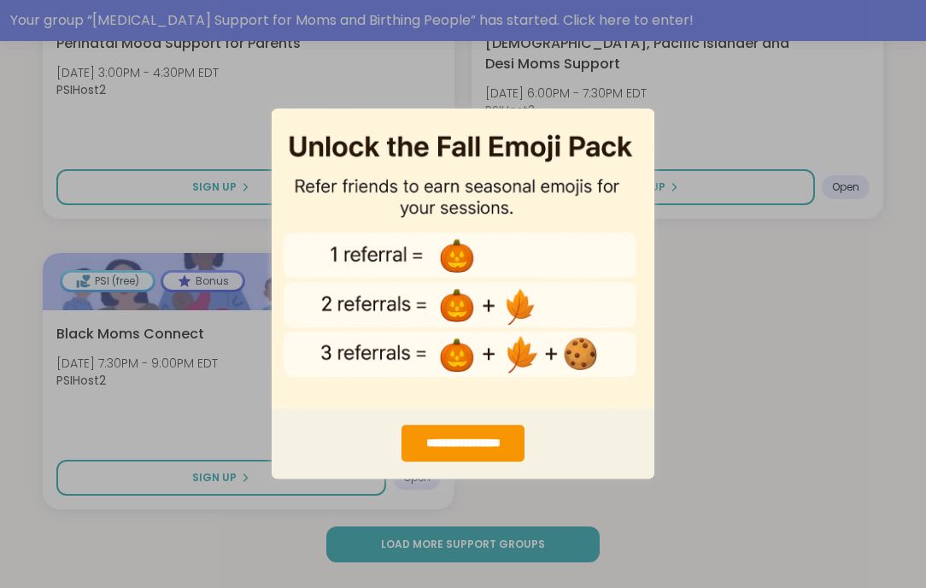
scroll to position [3796, 0]
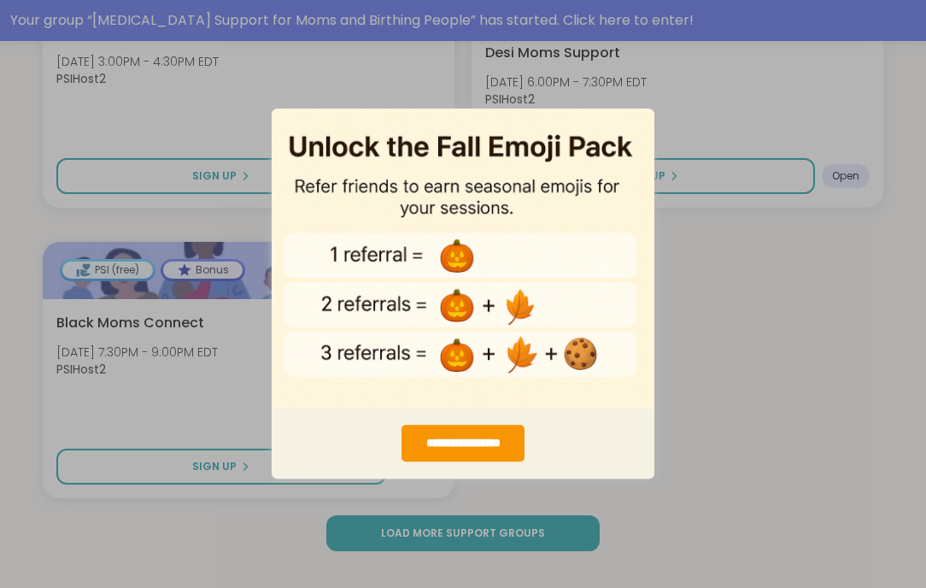
click at [705, 492] on div "**********" at bounding box center [463, 294] width 926 height 588
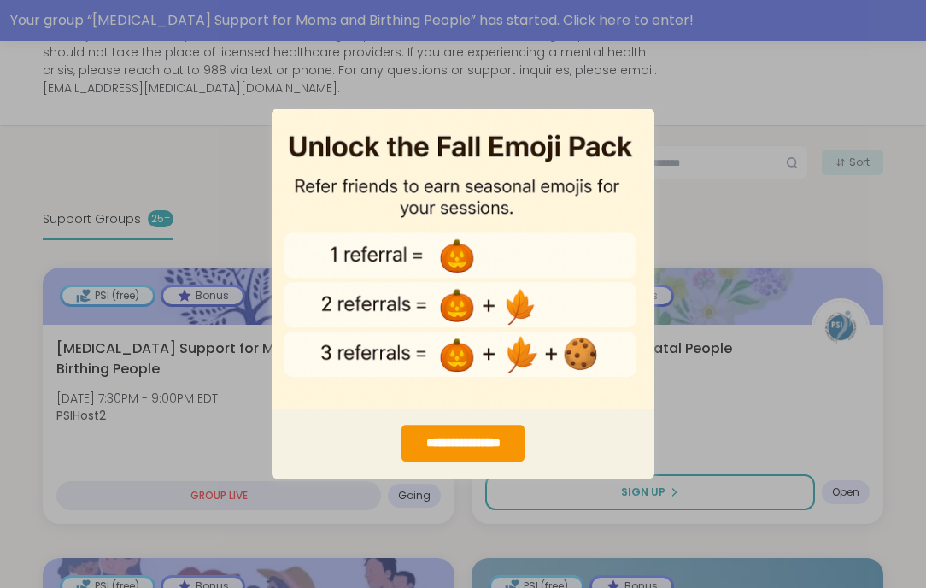
scroll to position [0, 0]
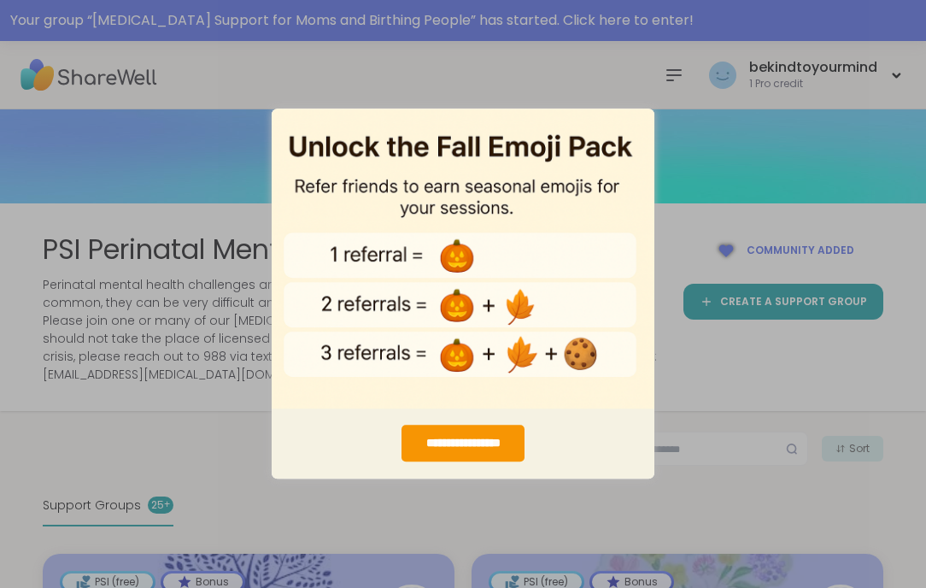
click at [722, 482] on div "**********" at bounding box center [463, 294] width 926 height 588
click at [732, 143] on div "**********" at bounding box center [463, 294] width 926 height 588
click at [540, 258] on img "entering modal" at bounding box center [463, 258] width 383 height 301
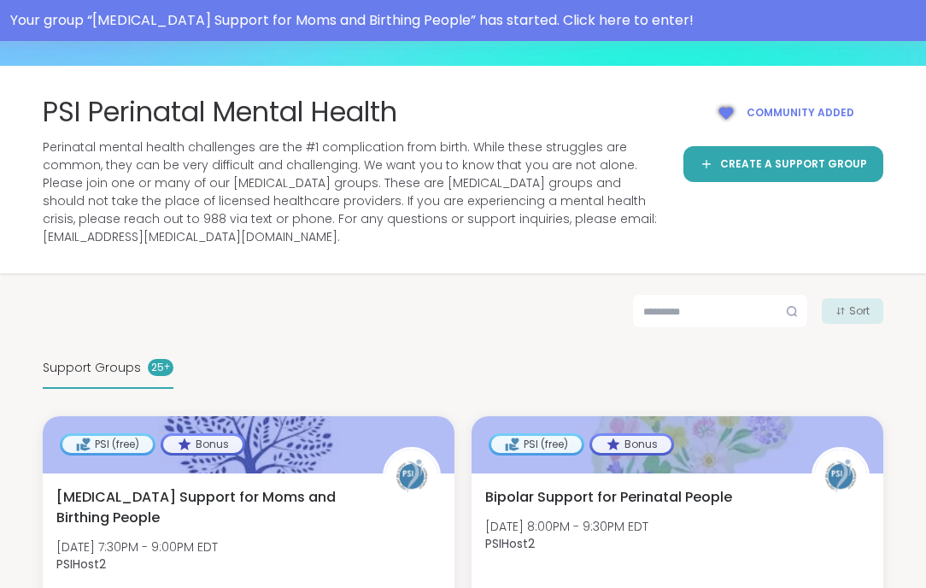
scroll to position [388, 0]
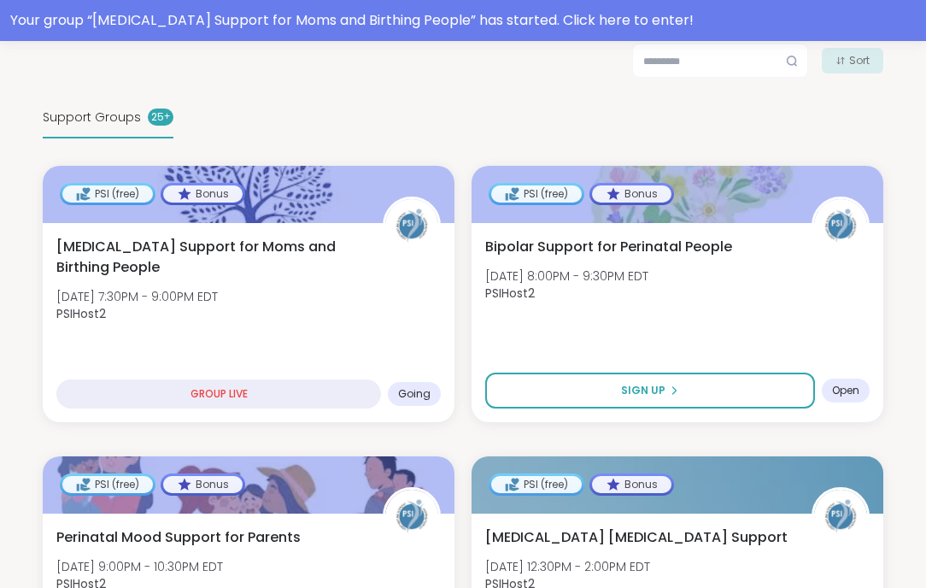
click at [363, 318] on div "Birth Trauma Support for Moms and Birthing People Wed, Oct 08 | 7:30PM - 9:00PM…" at bounding box center [249, 322] width 412 height 199
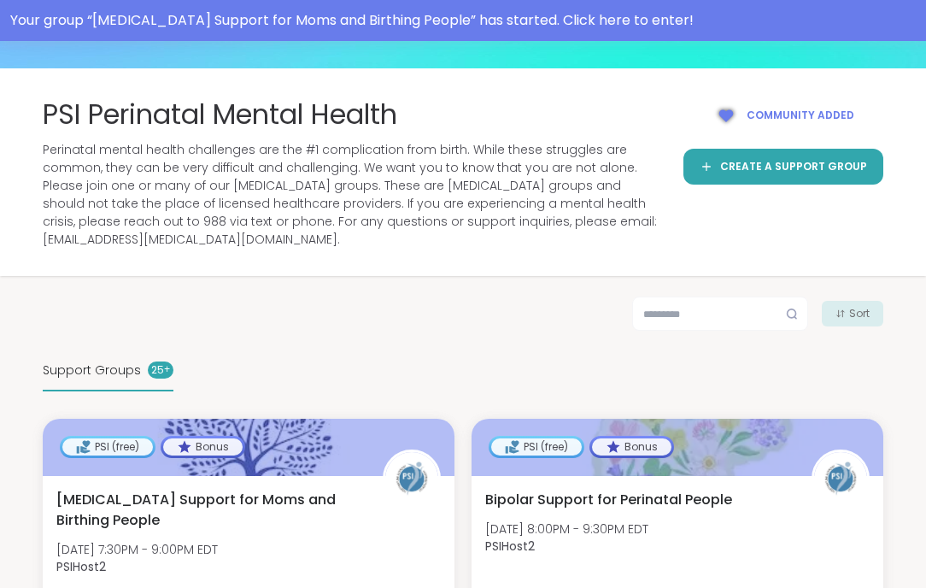
scroll to position [133, 0]
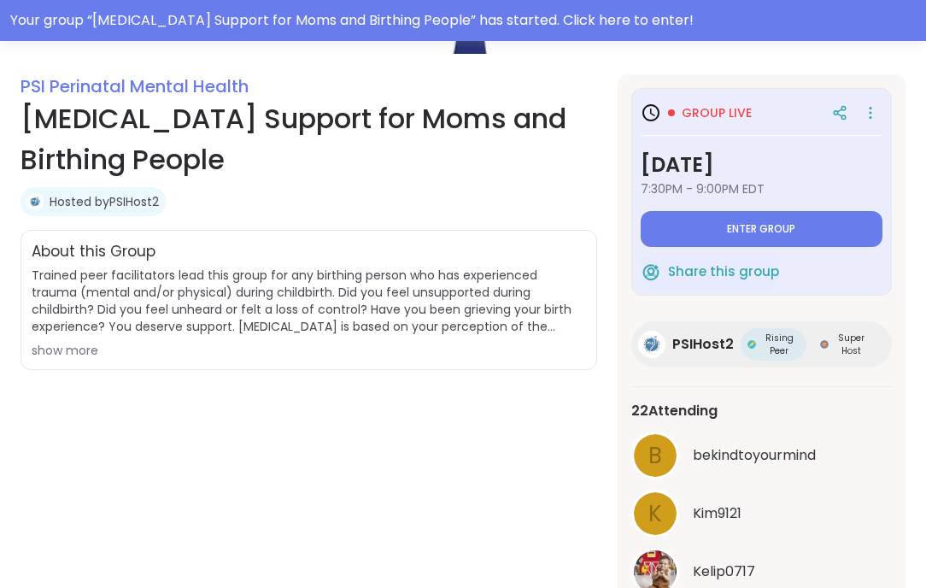
scroll to position [272, 0]
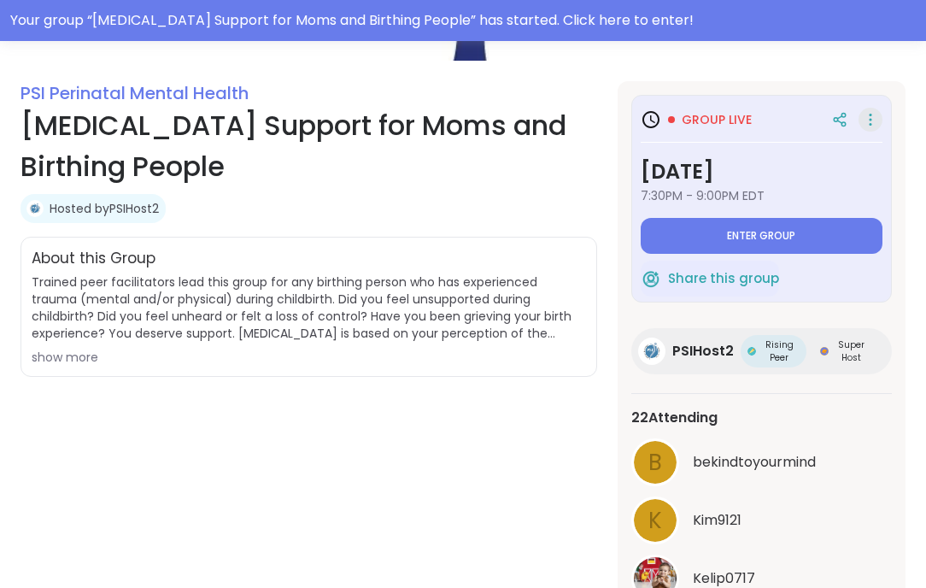
click at [869, 125] on icon at bounding box center [870, 125] width 2 height 2
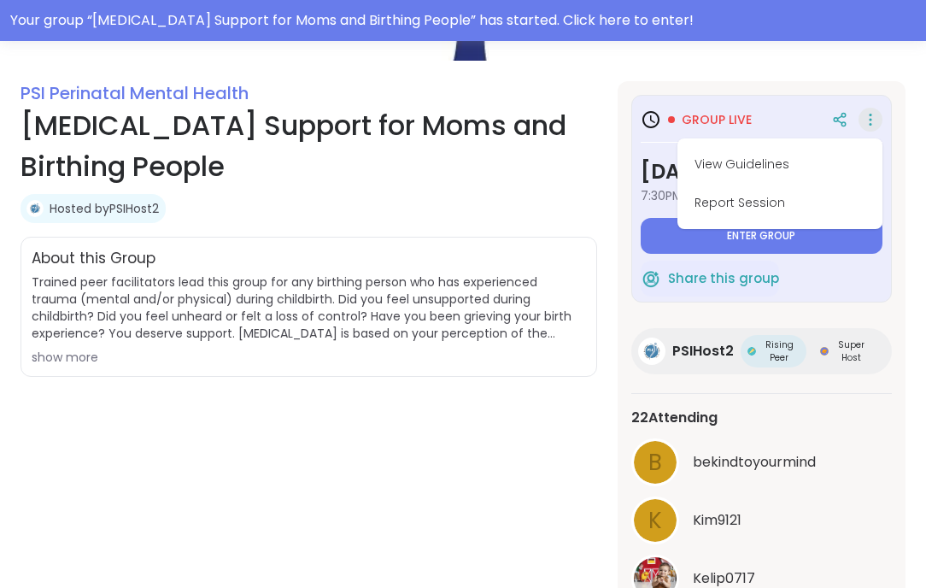
click at [869, 125] on icon at bounding box center [870, 125] width 2 height 2
click at [237, 501] on div "PSI Perinatal Mental Health Birth Trauma Support for Moms and Birthing People H…" at bounding box center [308, 362] width 576 height 562
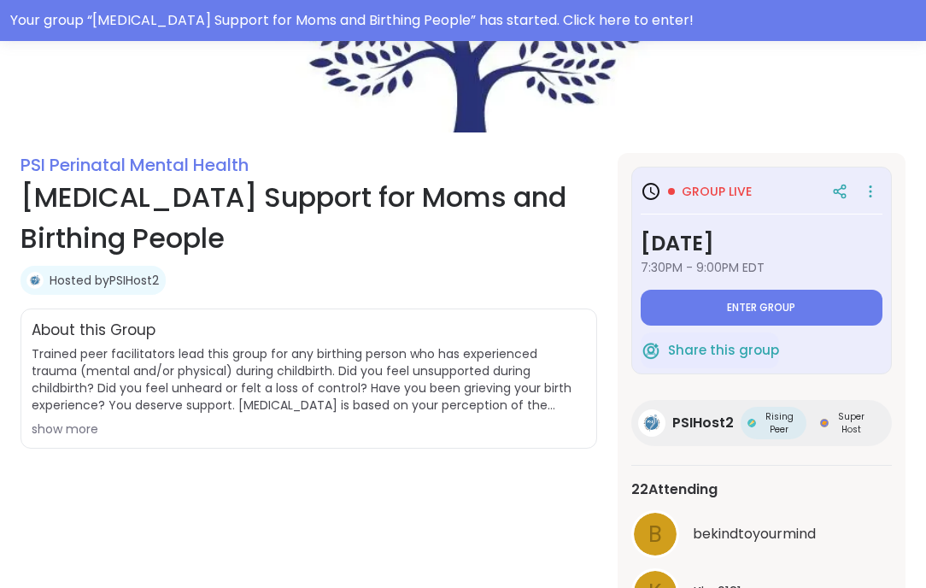
scroll to position [175, 0]
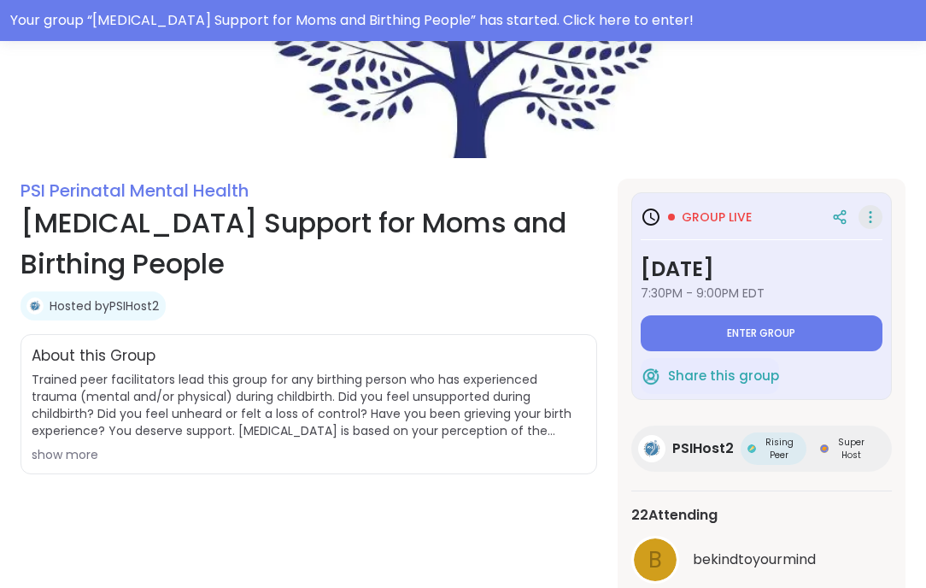
click at [867, 213] on icon at bounding box center [870, 217] width 17 height 24
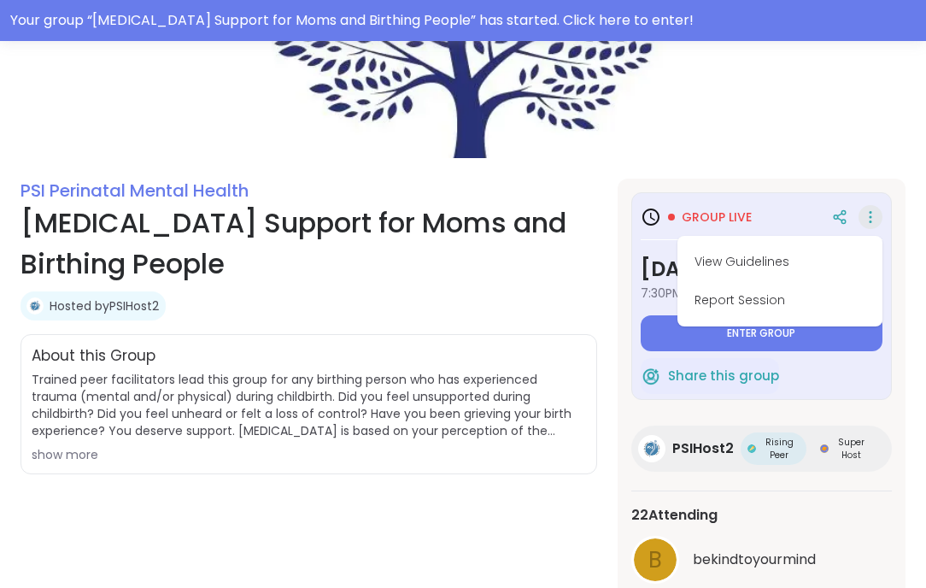
click at [867, 213] on icon at bounding box center [870, 217] width 17 height 24
click at [866, 166] on div "PSI Perinatal Mental Health Birth Trauma Support for Moms and Birthing People H…" at bounding box center [463, 361] width 926 height 854
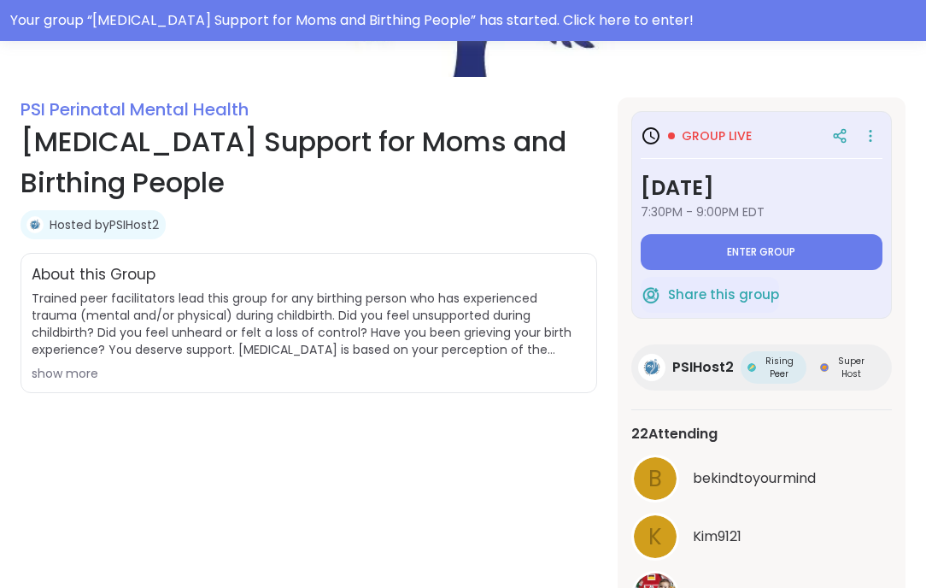
scroll to position [255, 0]
click at [87, 382] on div "About this Group Trained peer facilitators lead this group for any birthing per…" at bounding box center [308, 324] width 576 height 140
click at [76, 378] on div "show more" at bounding box center [309, 373] width 554 height 17
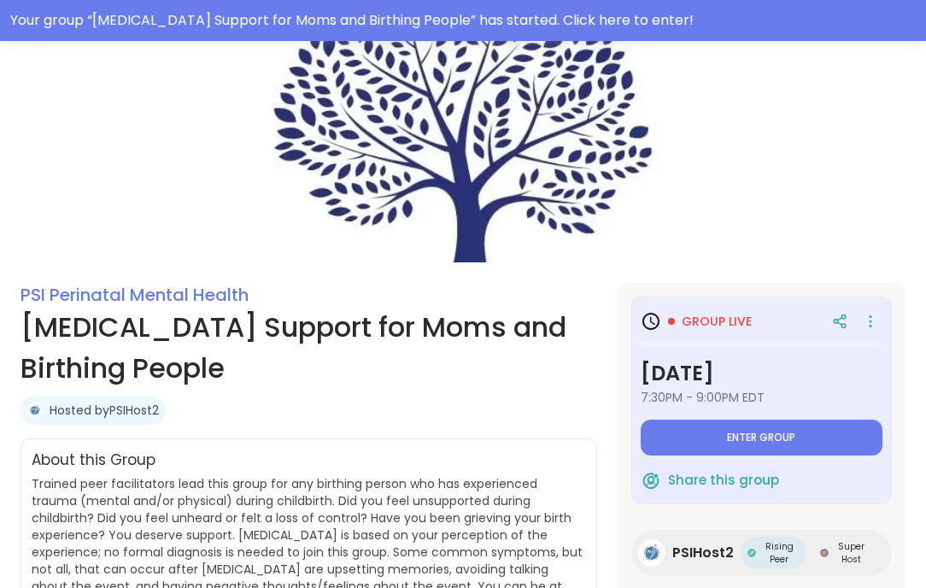
scroll to position [0, 0]
